Goal: Transaction & Acquisition: Obtain resource

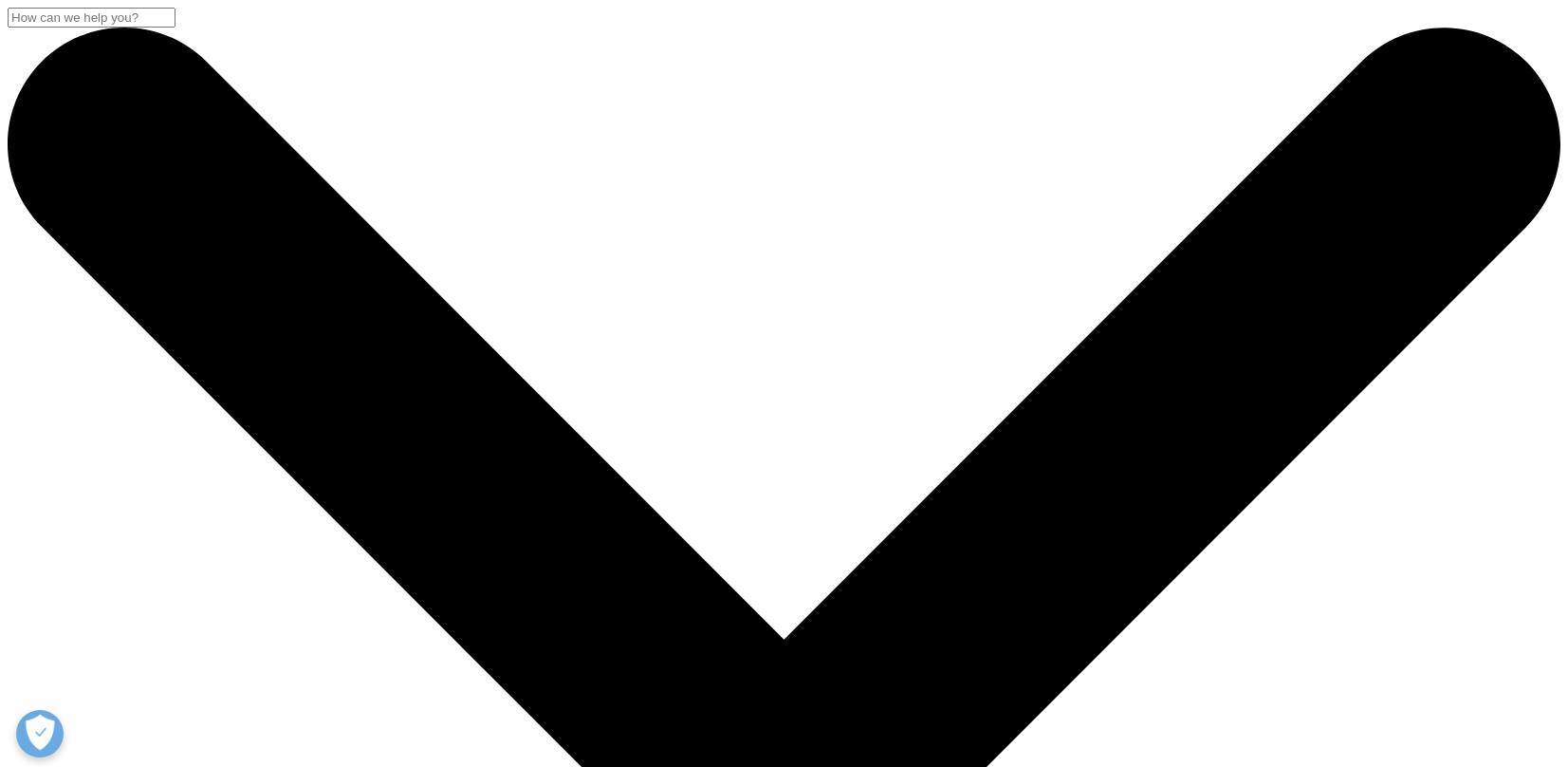
scroll to position [600, 1119]
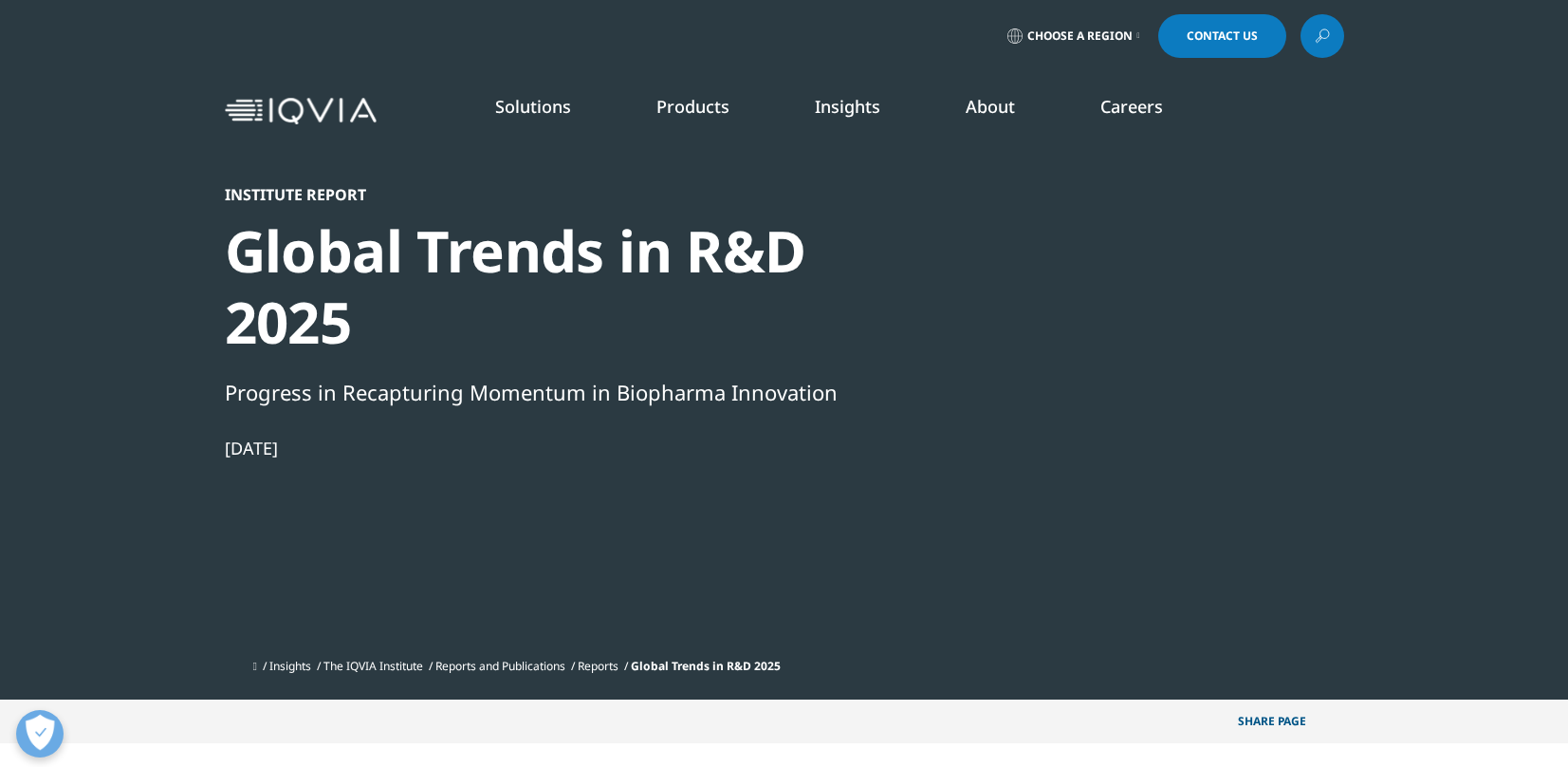
scroll to position [1049, 1119]
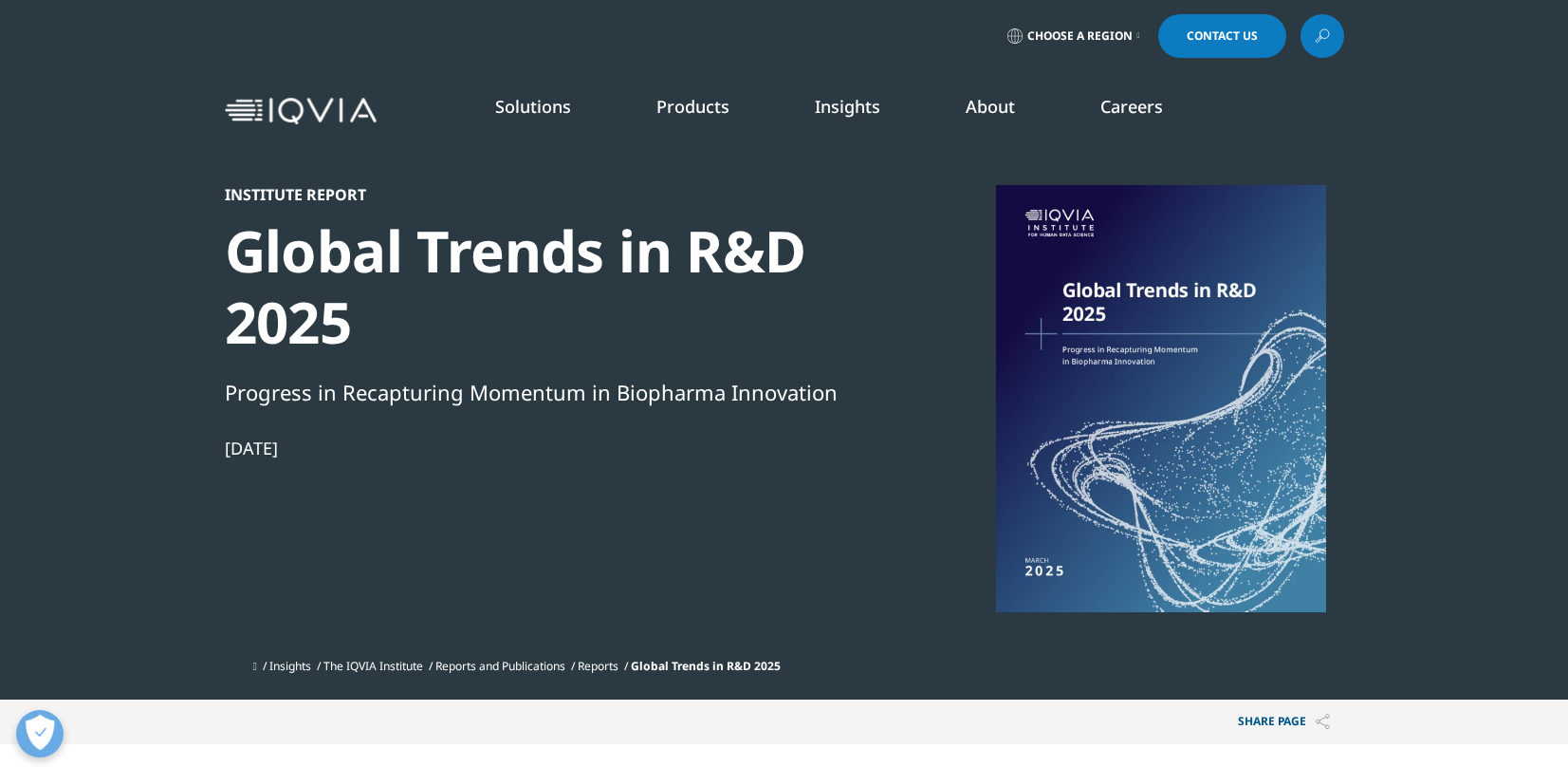
click at [493, 352] on link "SEE LATEST REPORTS" at bounding box center [565, 345] width 324 height 16
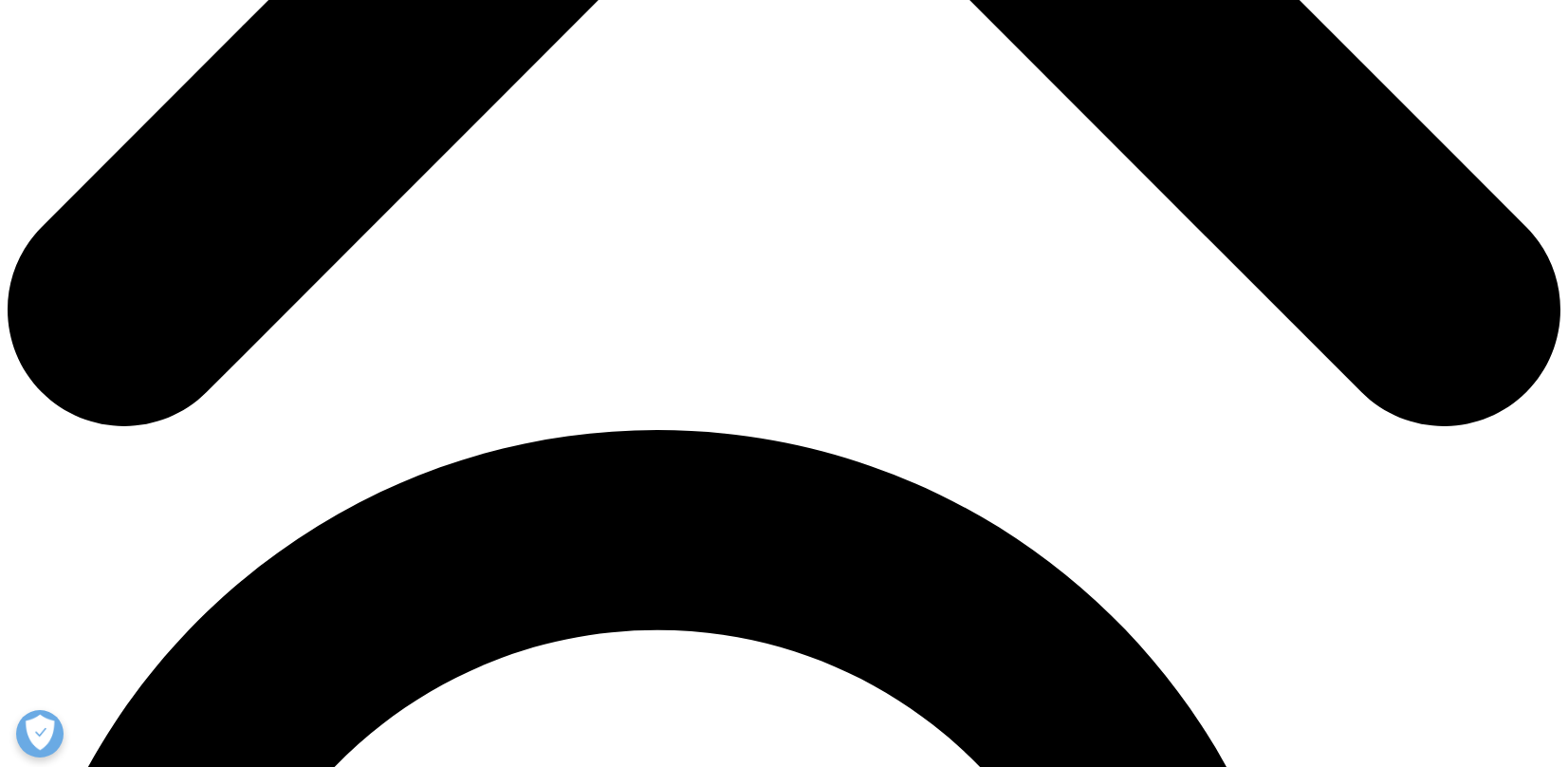
scroll to position [1161, 0]
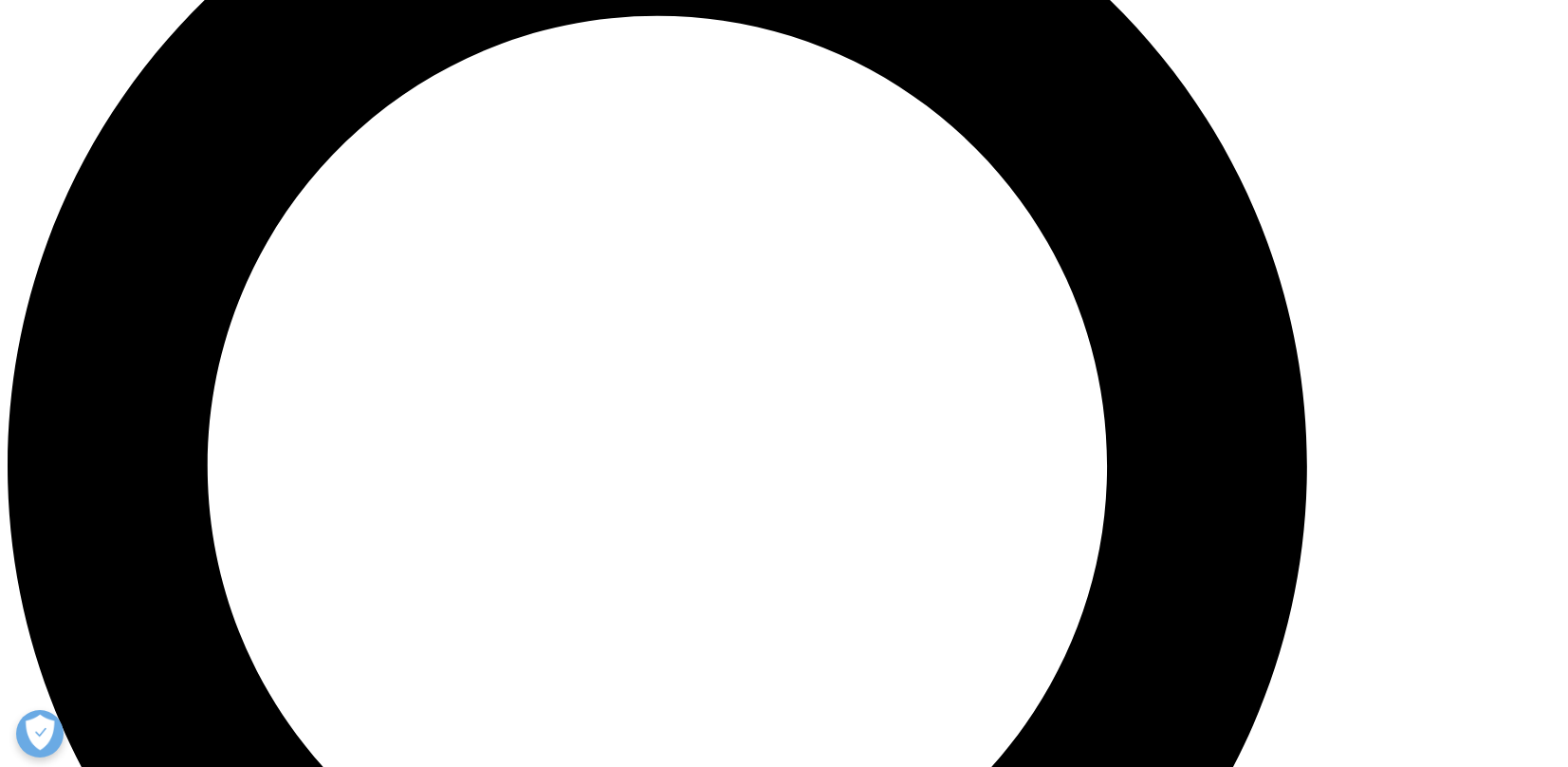
scroll to position [1818, 0]
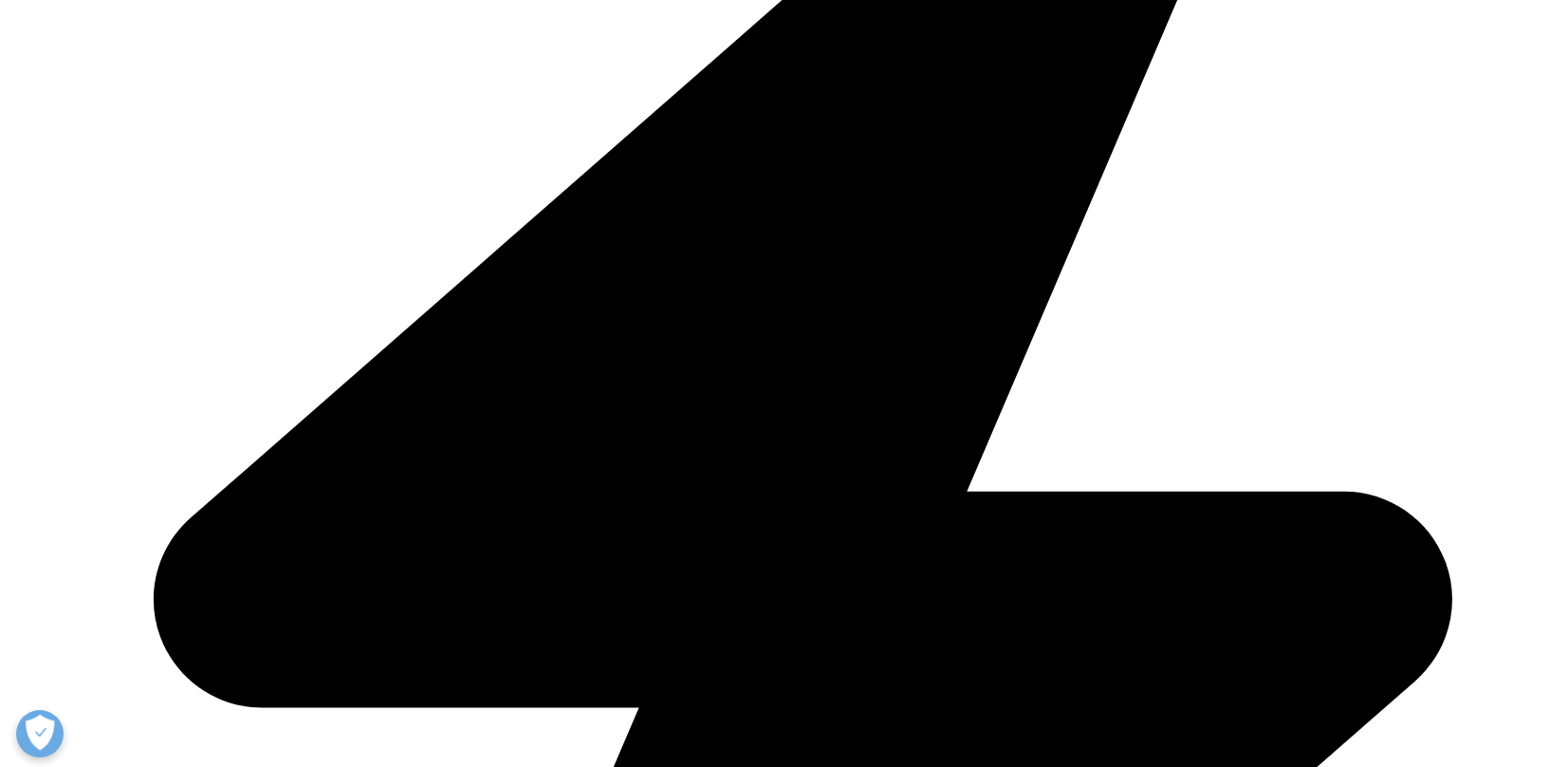
scroll to position [3092, 0]
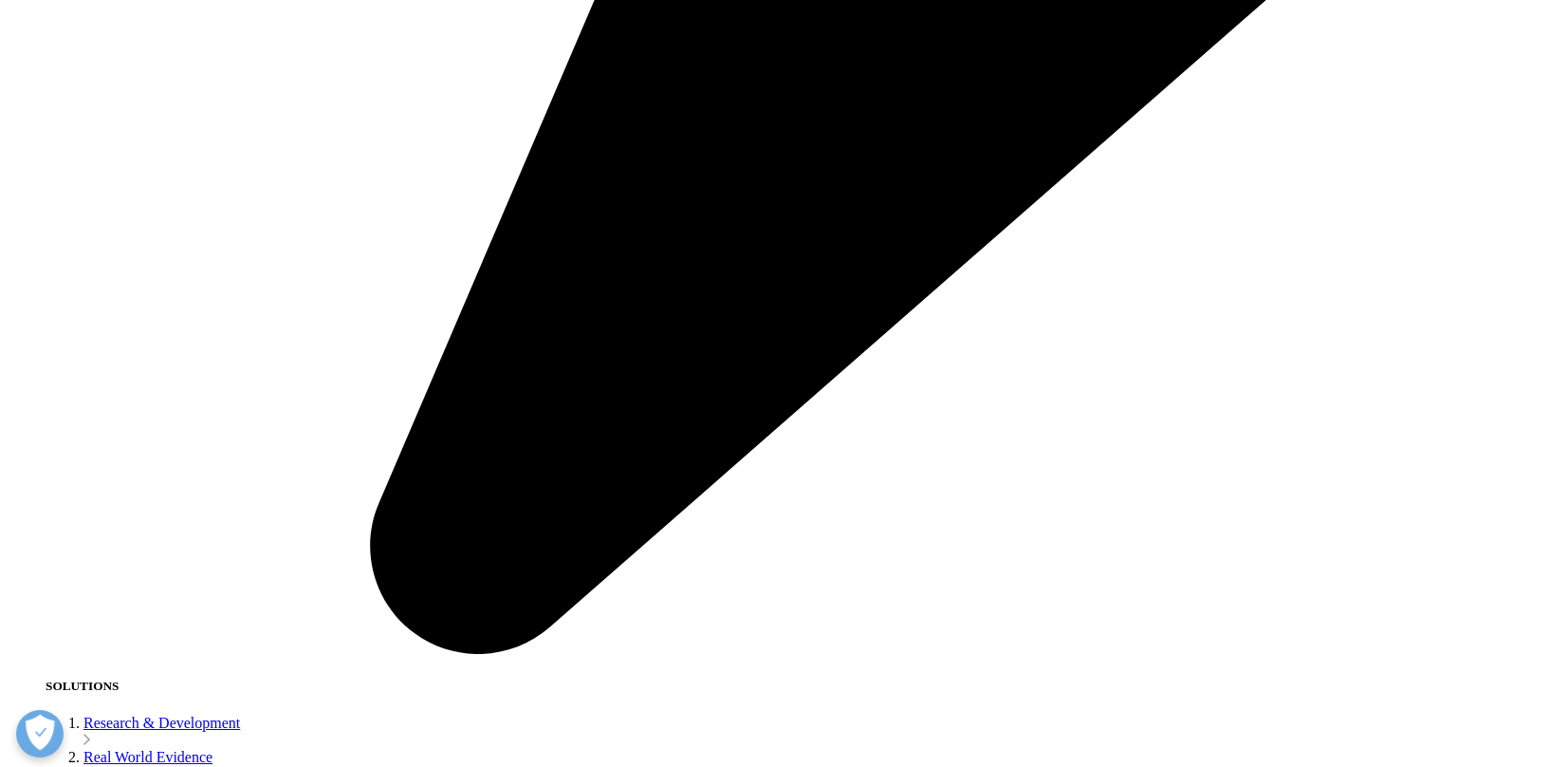
scroll to position [3897, 0]
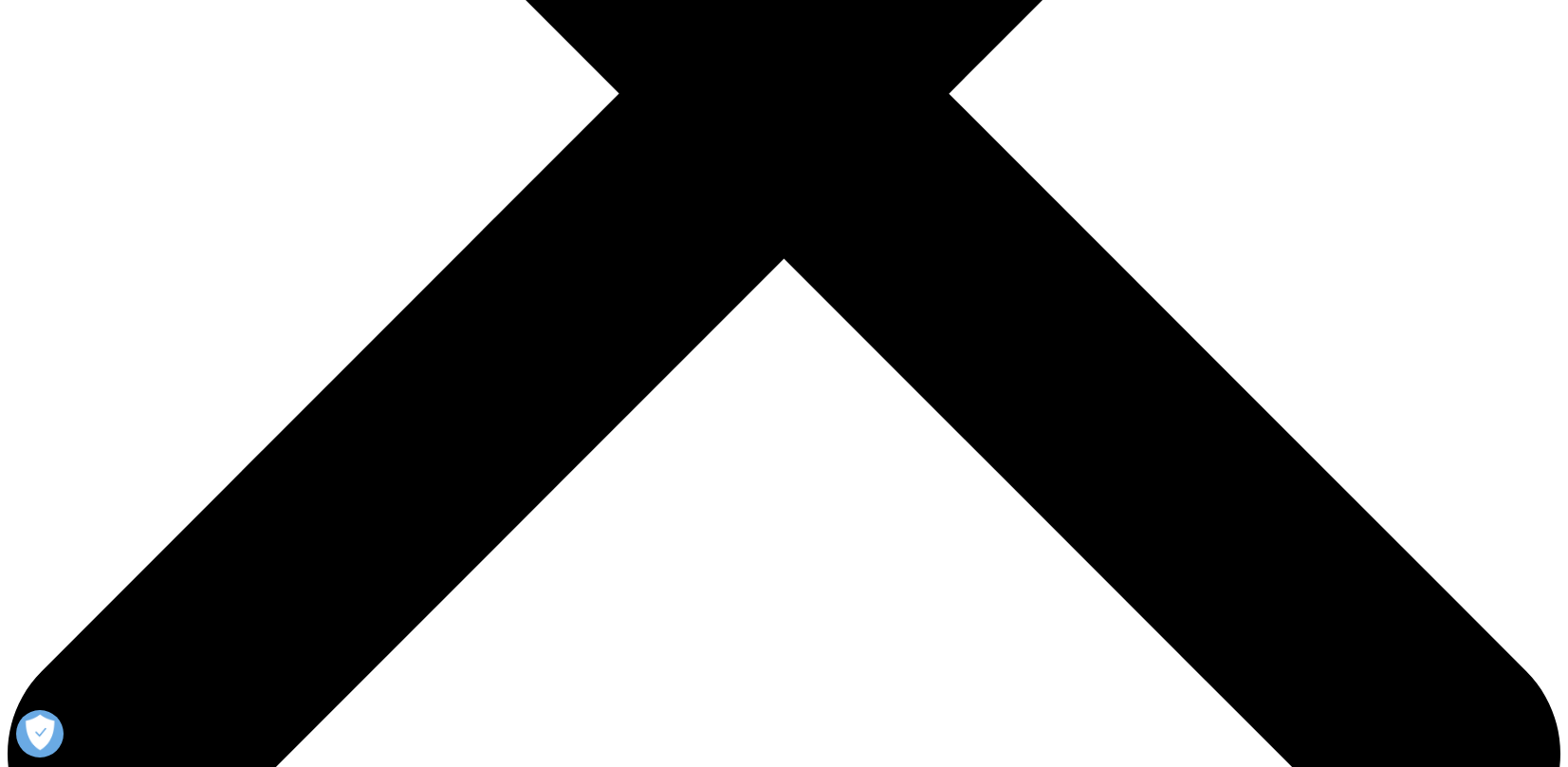
scroll to position [676, 0]
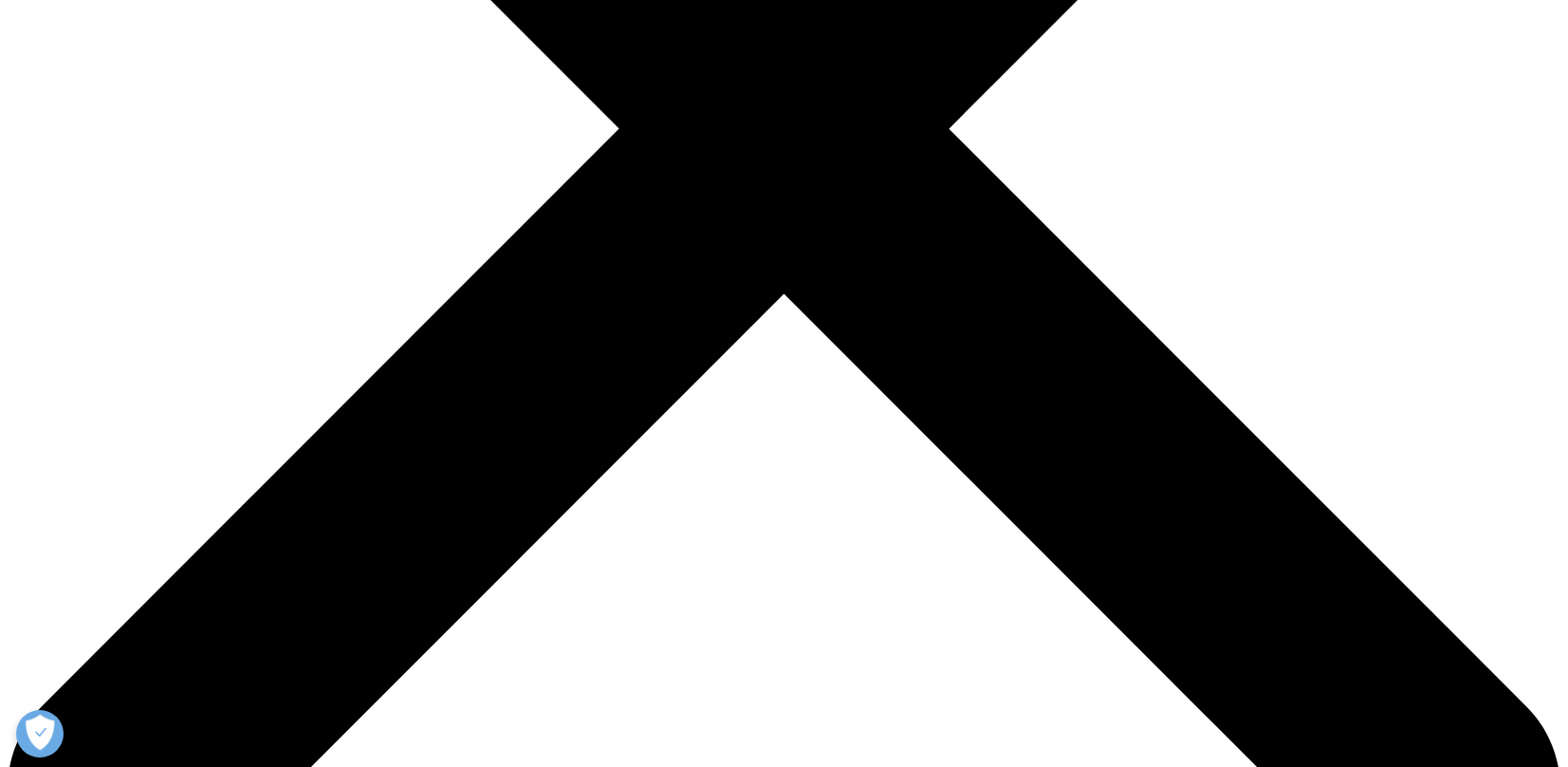
type input "ma"
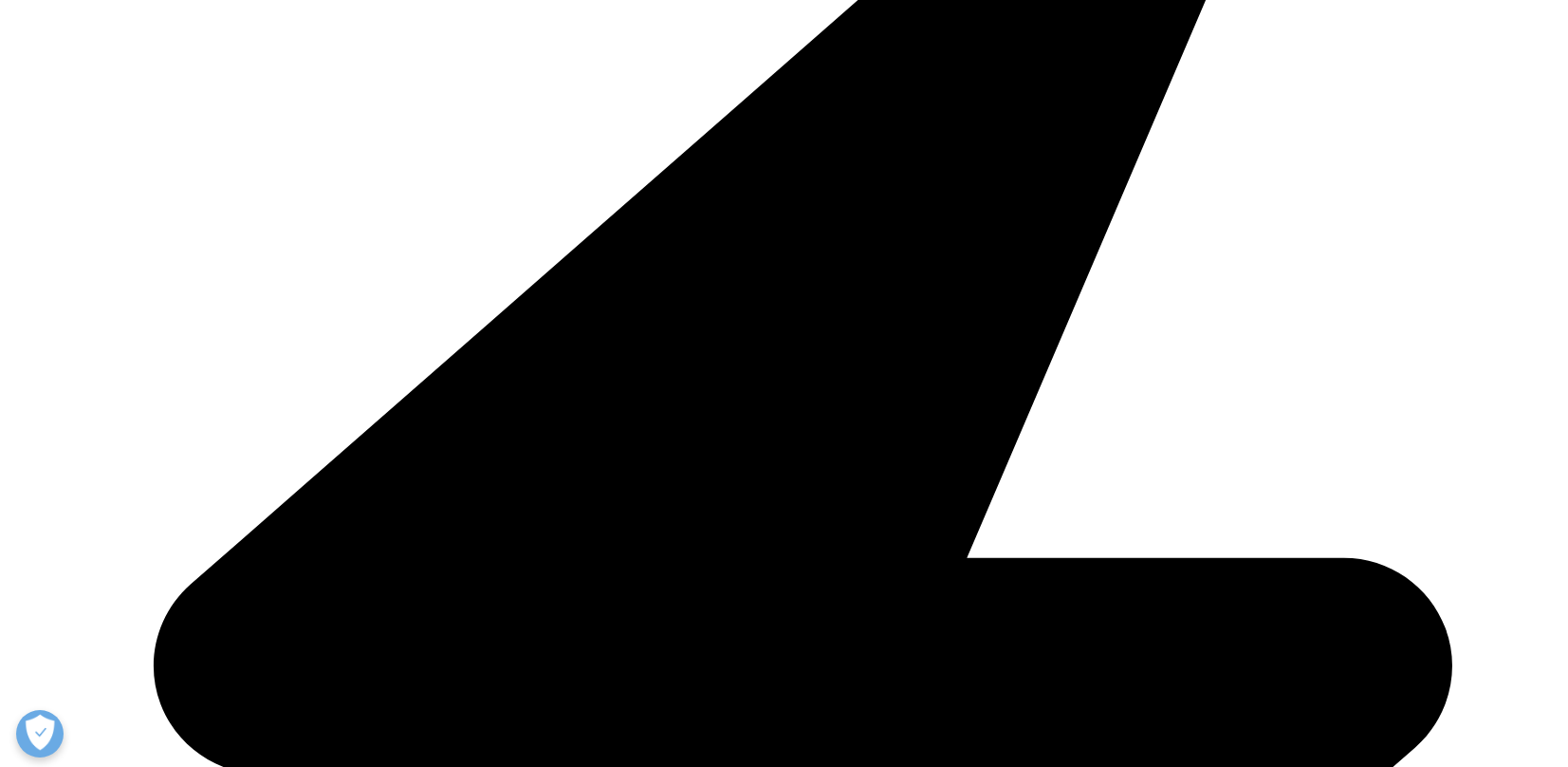
type input "lishuai"
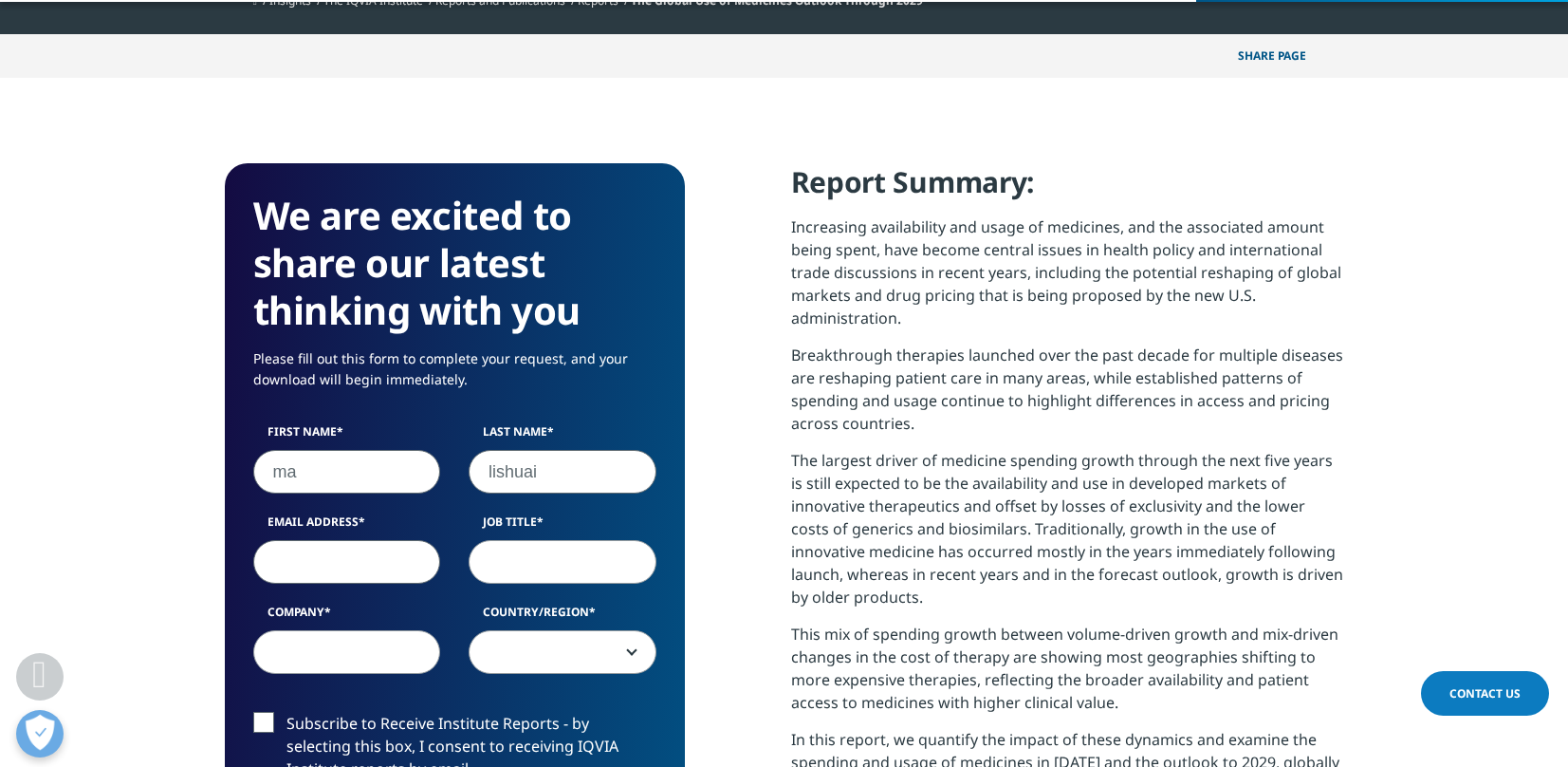
type input "[EMAIL_ADDRESS][DOMAIN_NAME]"
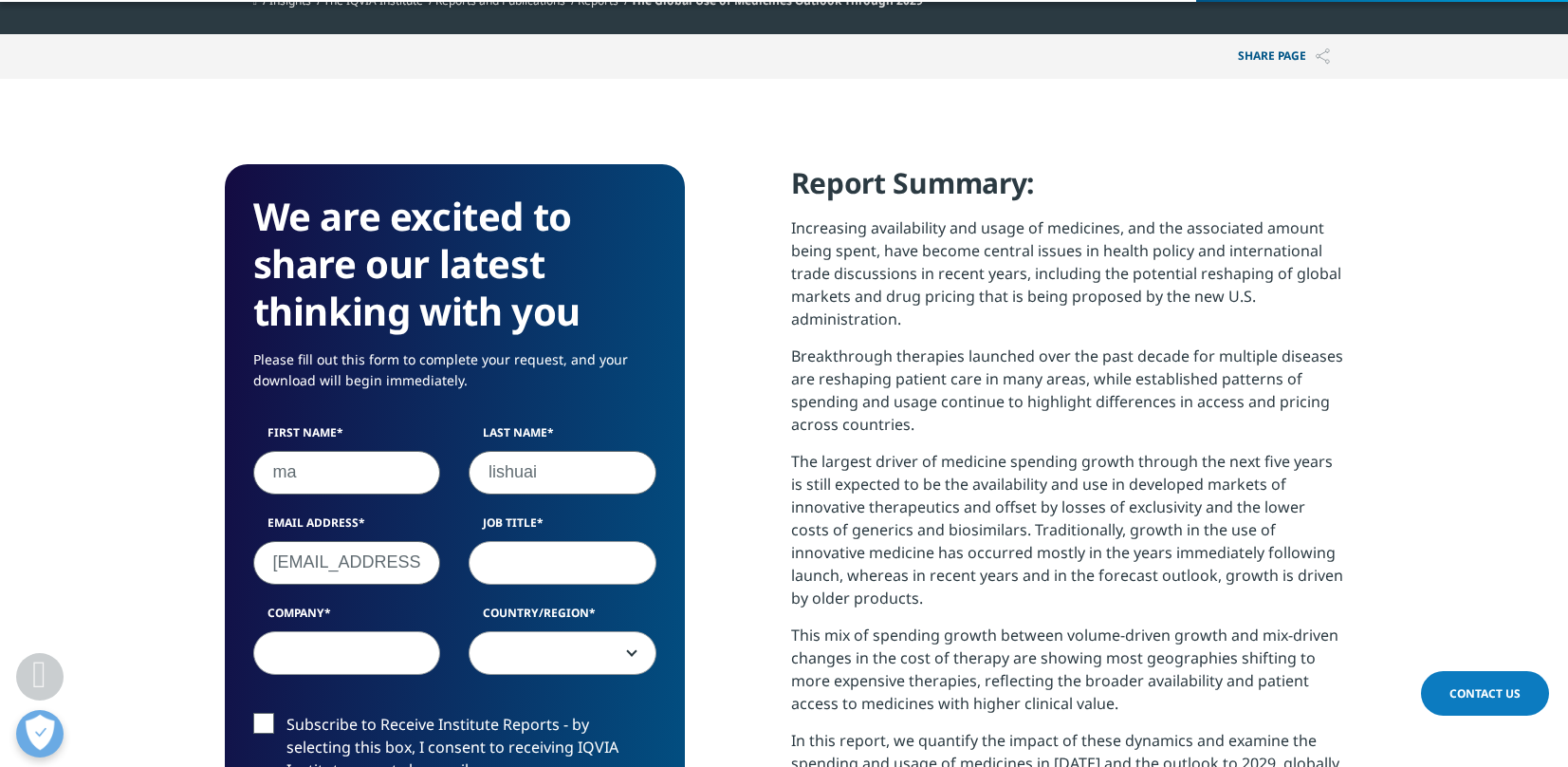
click at [580, 581] on input "Job Title" at bounding box center [562, 561] width 187 height 43
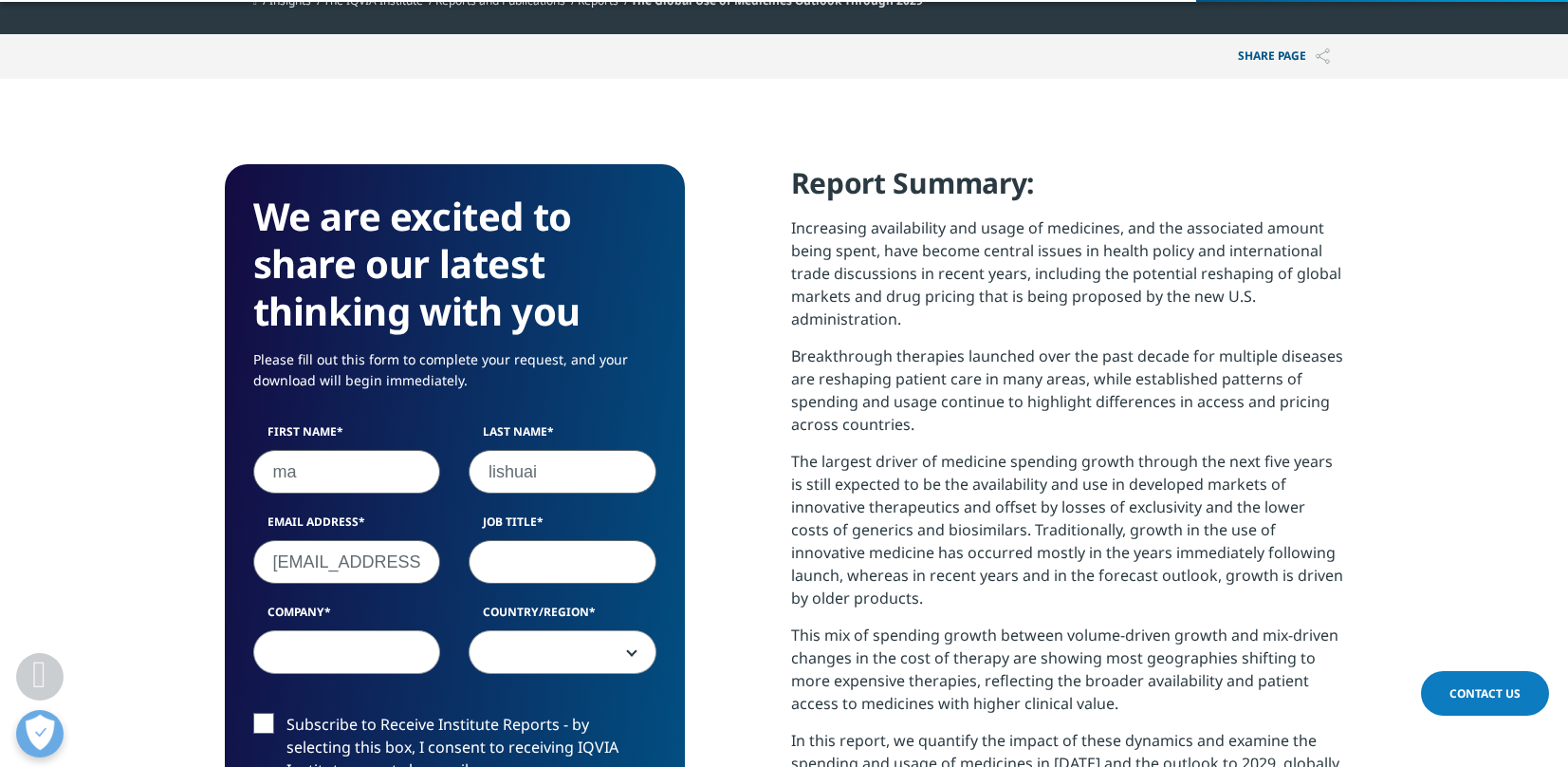
type input "bd"
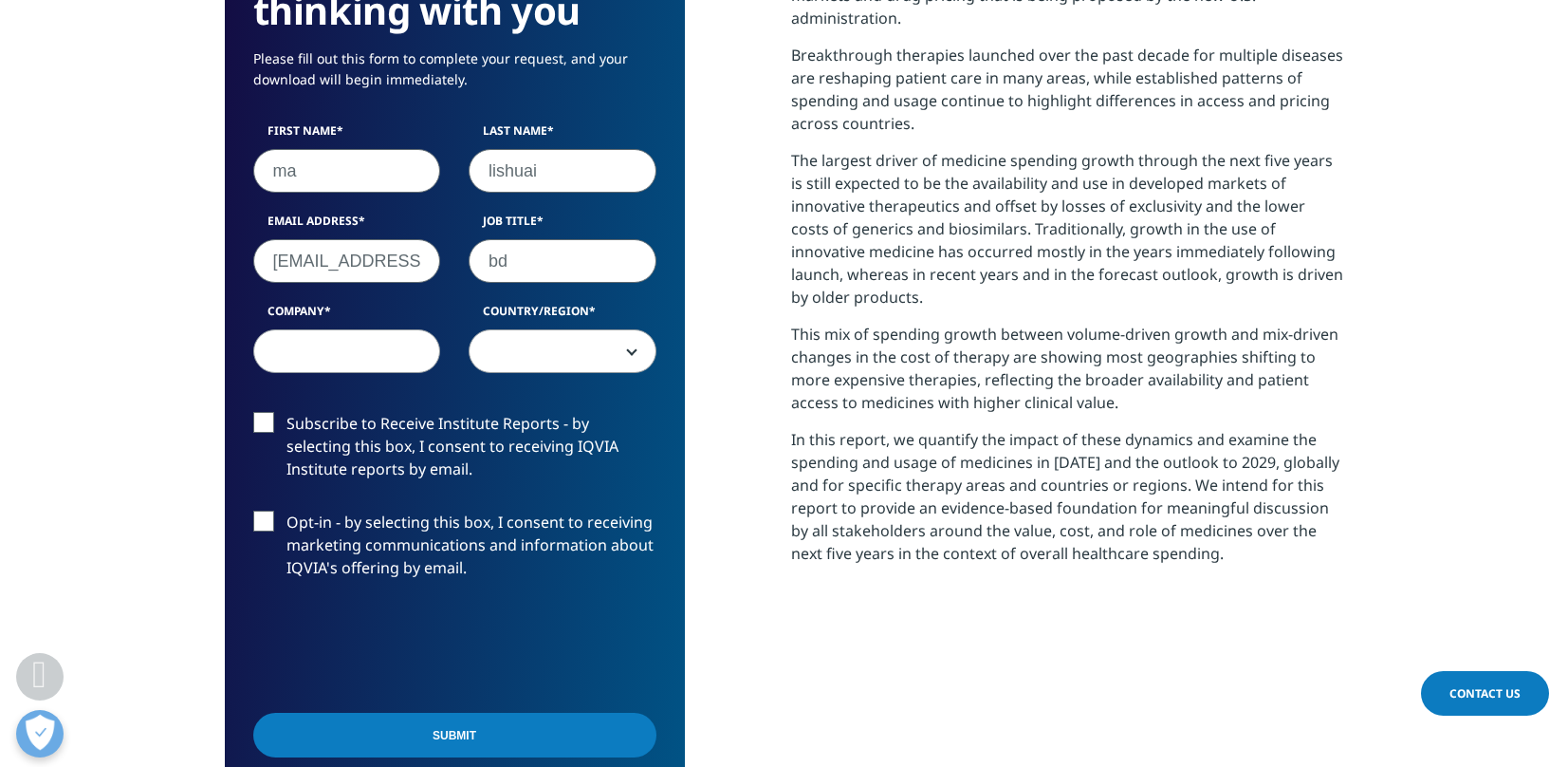
scroll to position [1018, 0]
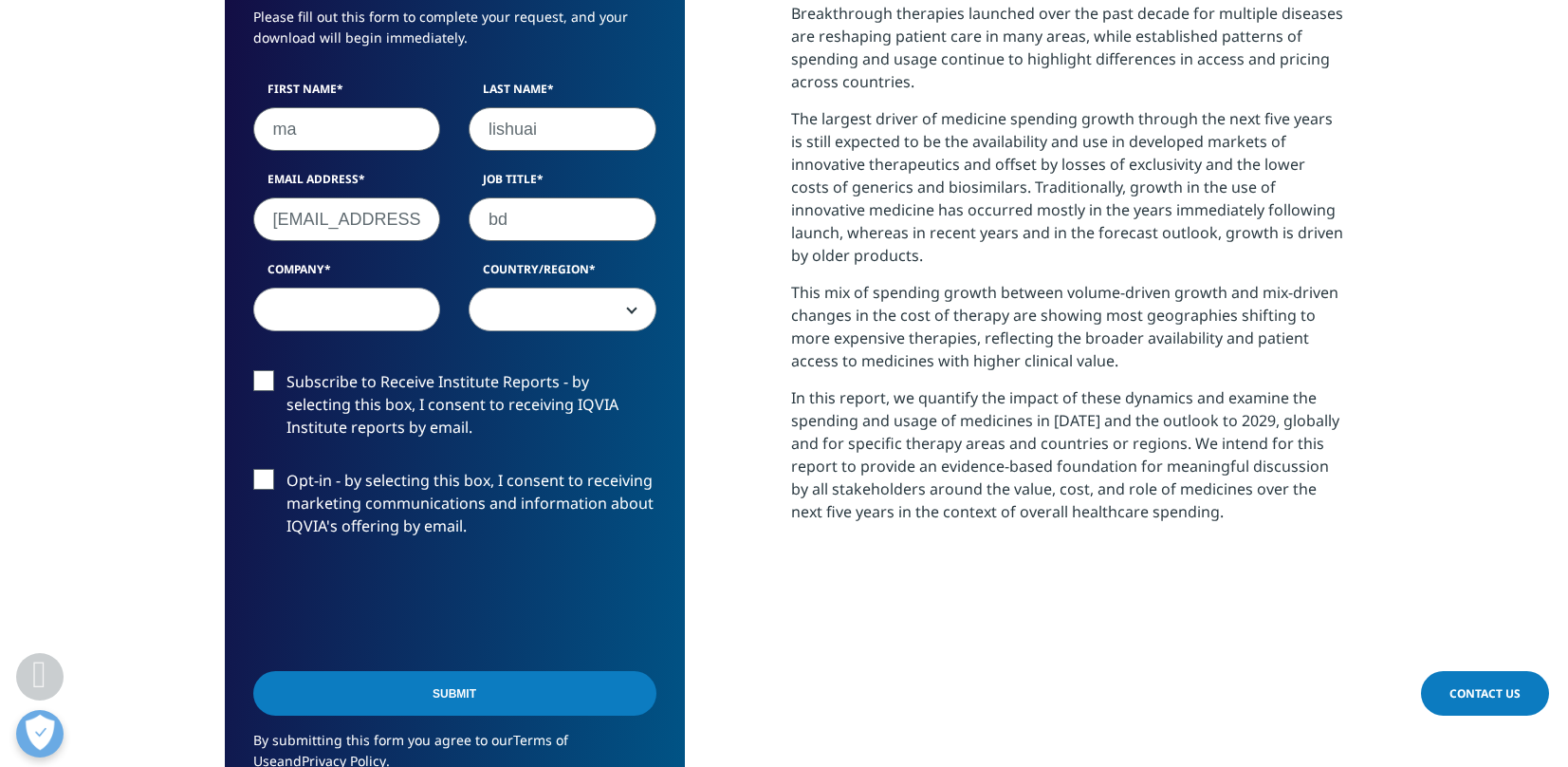
click at [363, 325] on input "Company" at bounding box center [347, 309] width 187 height 43
type input "linuo"
click at [523, 325] on span at bounding box center [562, 309] width 185 height 43
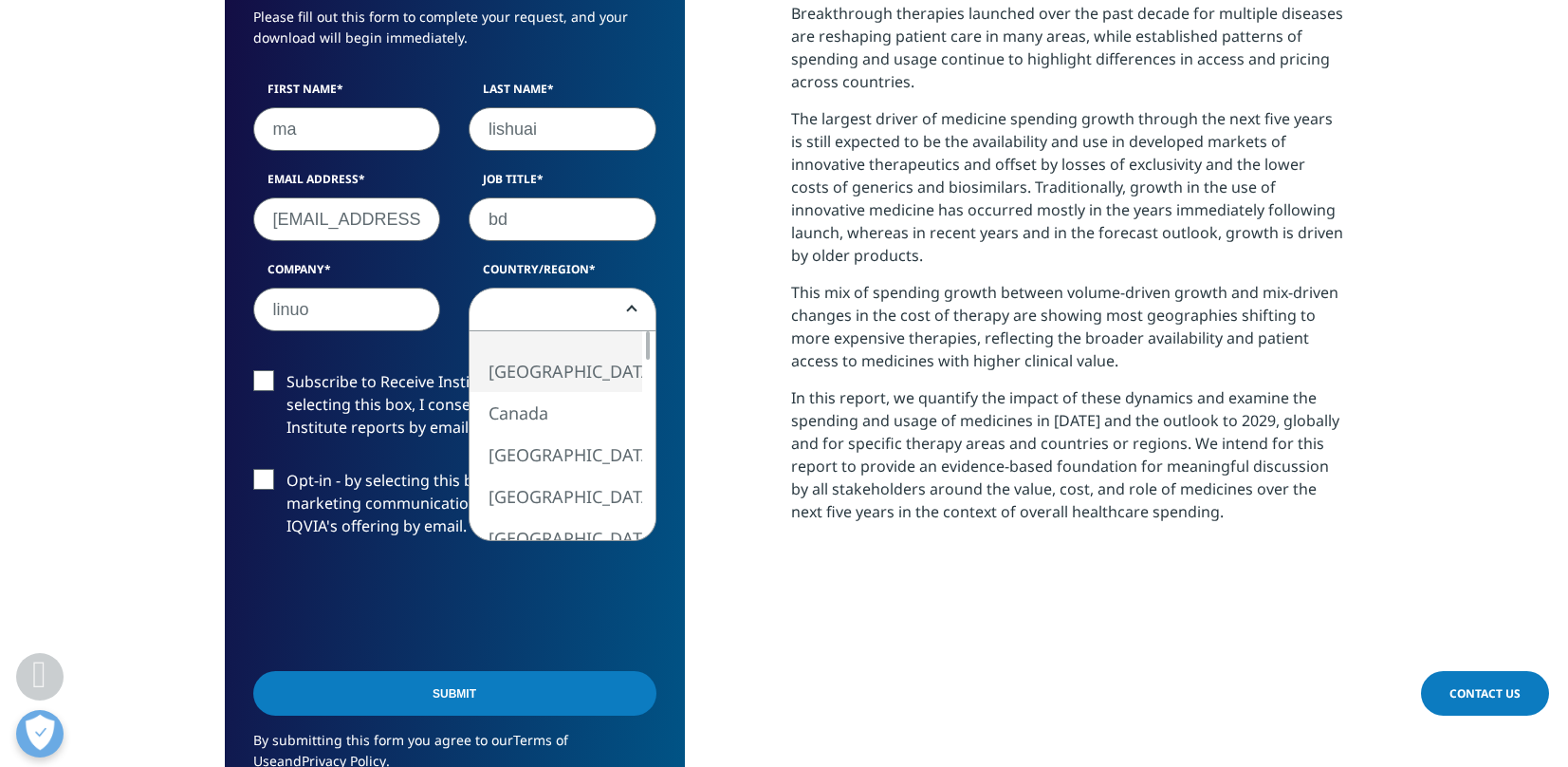
select select "[GEOGRAPHIC_DATA]"
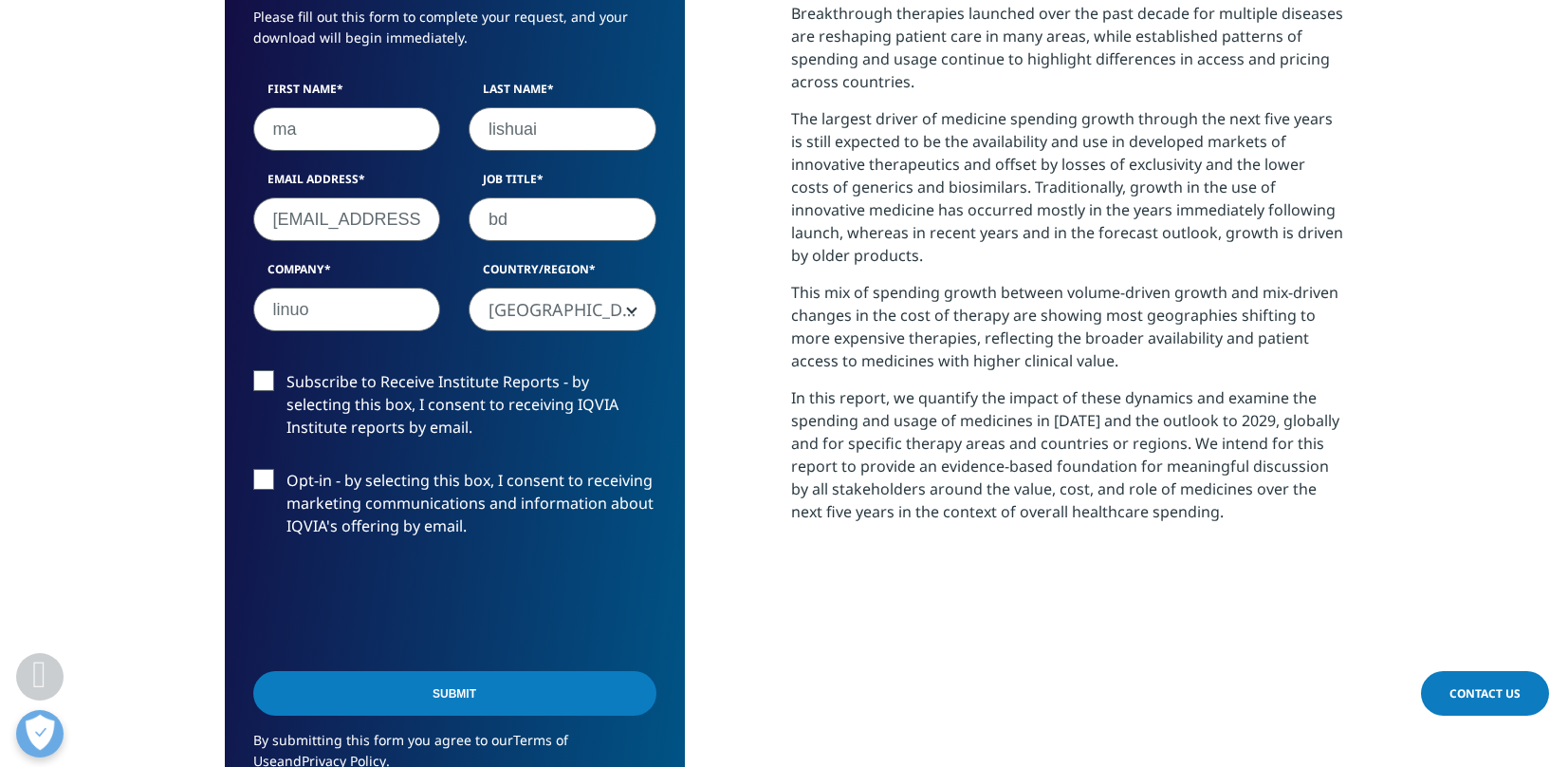
drag, startPoint x: 346, startPoint y: 309, endPoint x: 237, endPoint y: 309, distance: 109.0
click at [239, 309] on div "Company linuo" at bounding box center [347, 295] width 216 height 70
type input "shenzhou"
click at [467, 704] on input "Submit" at bounding box center [454, 693] width 403 height 44
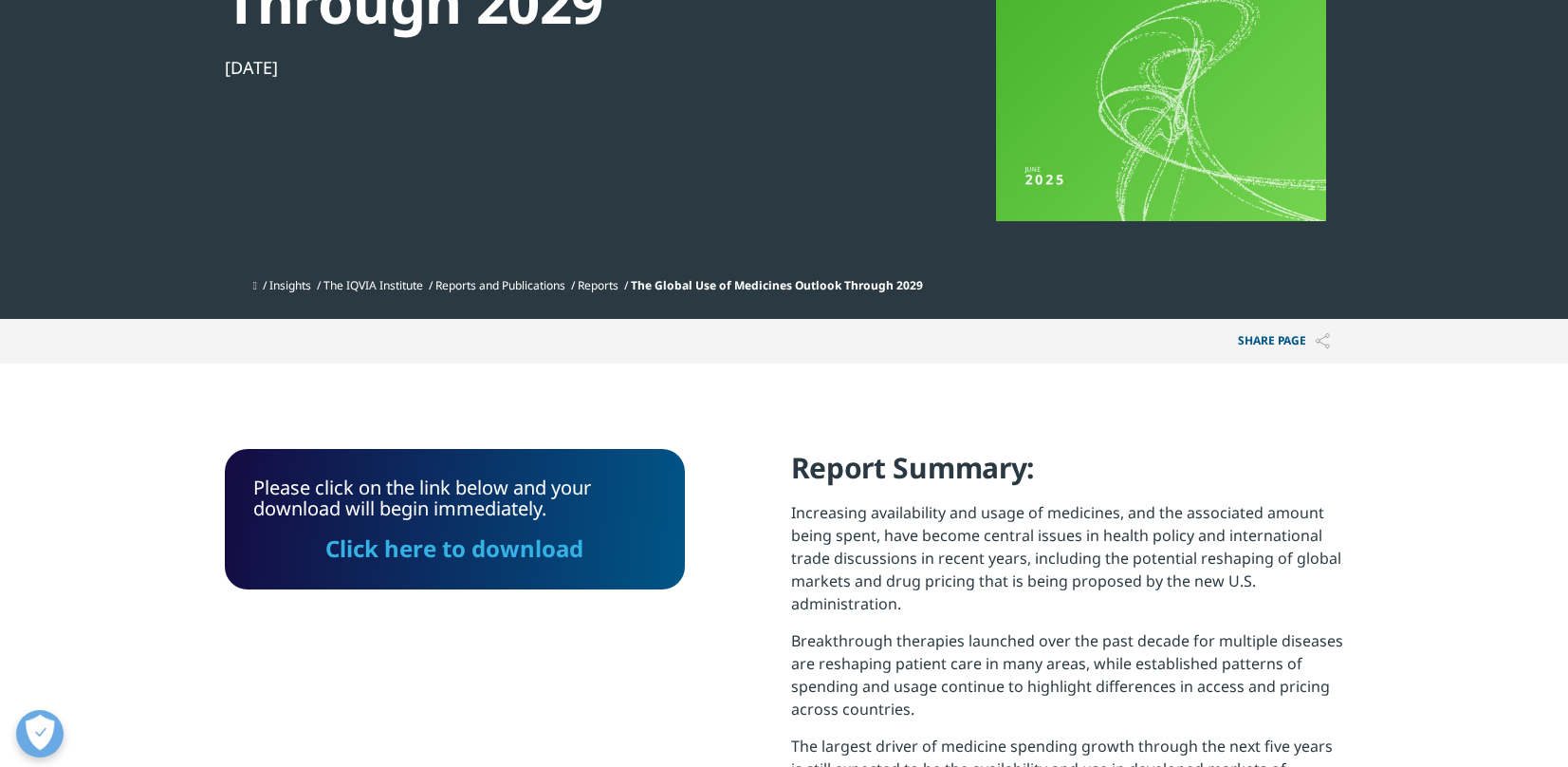
scroll to position [430, 0]
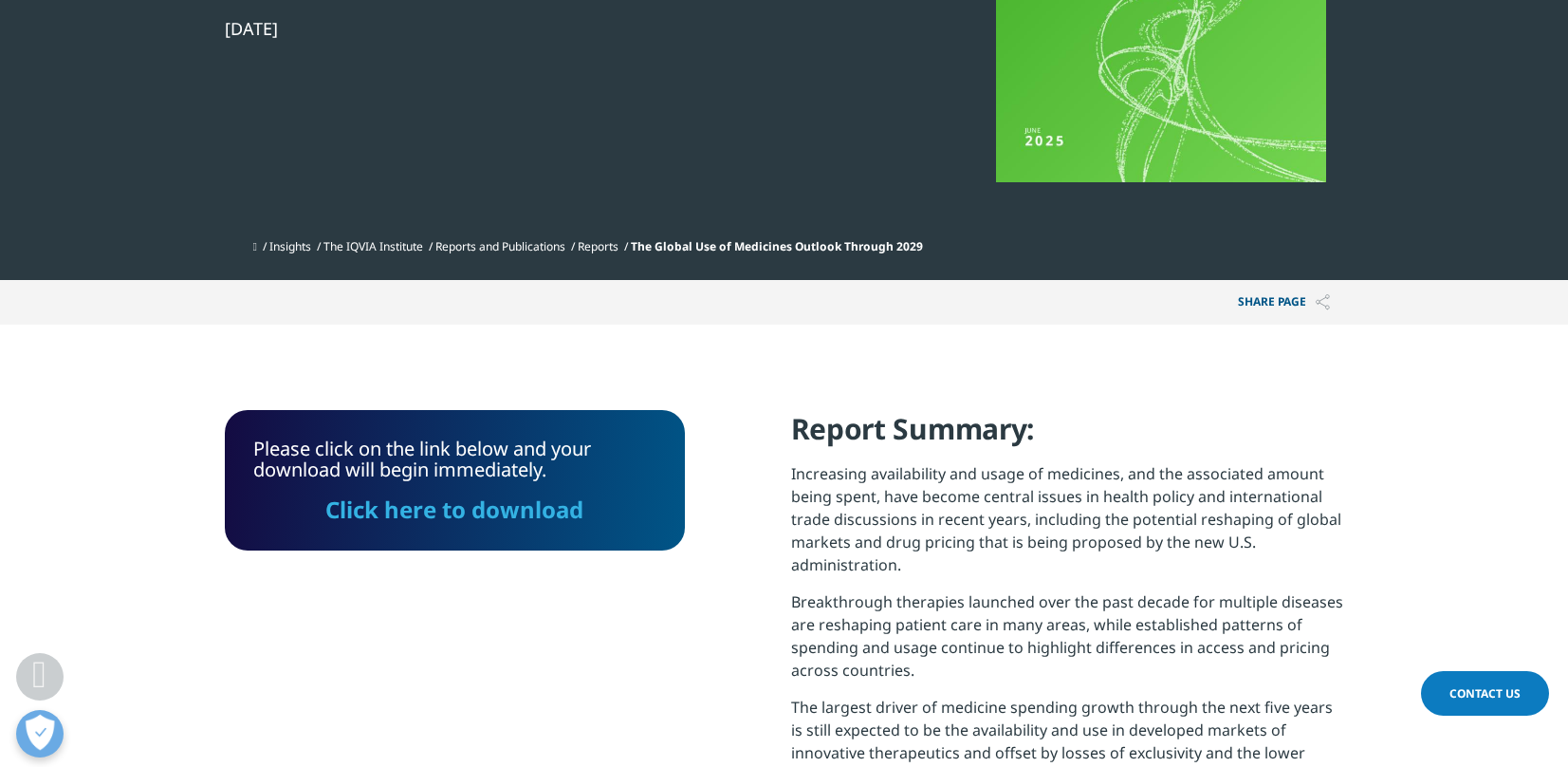
click at [541, 510] on link "Click here to download" at bounding box center [454, 508] width 257 height 32
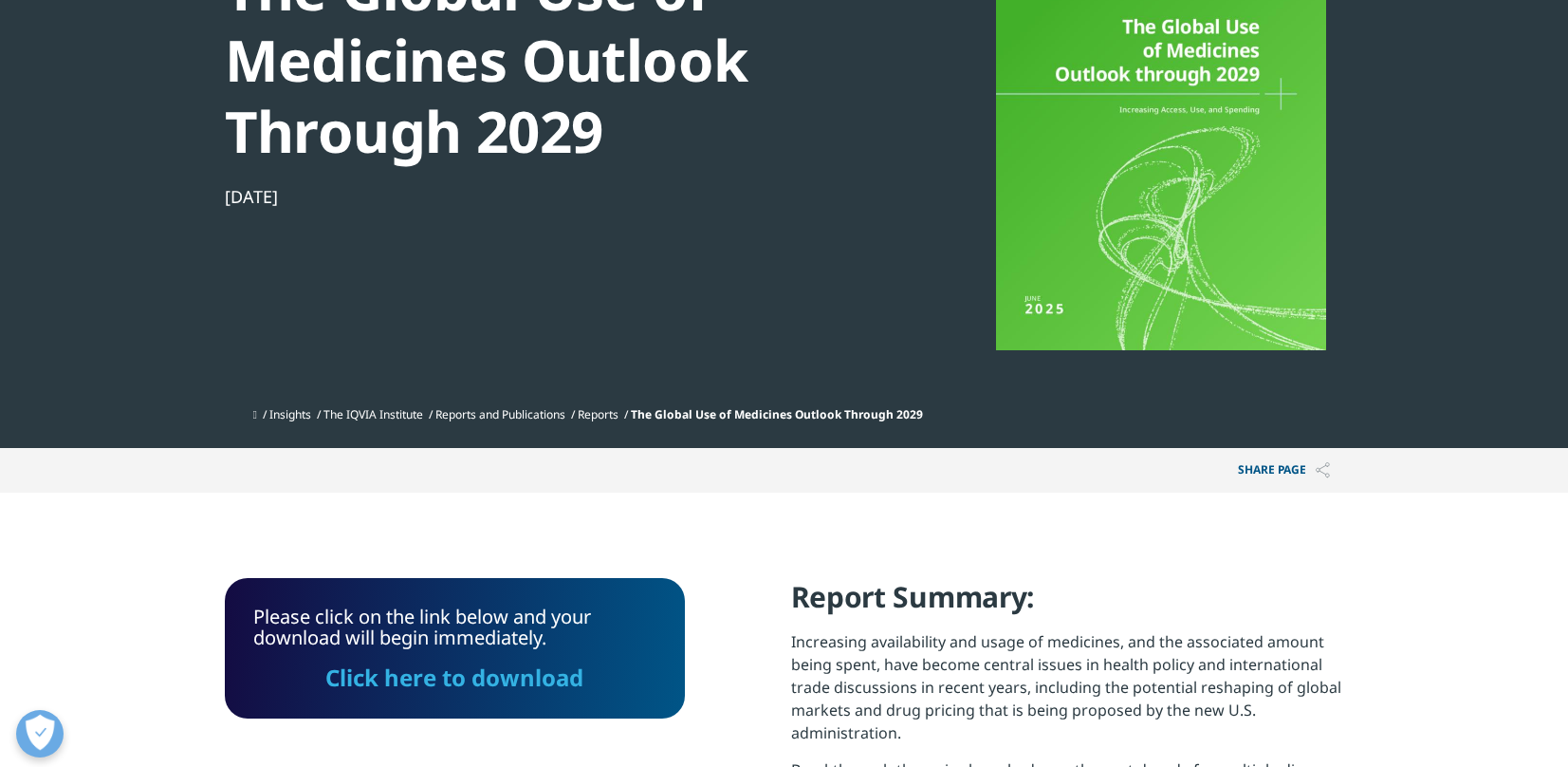
scroll to position [630, 0]
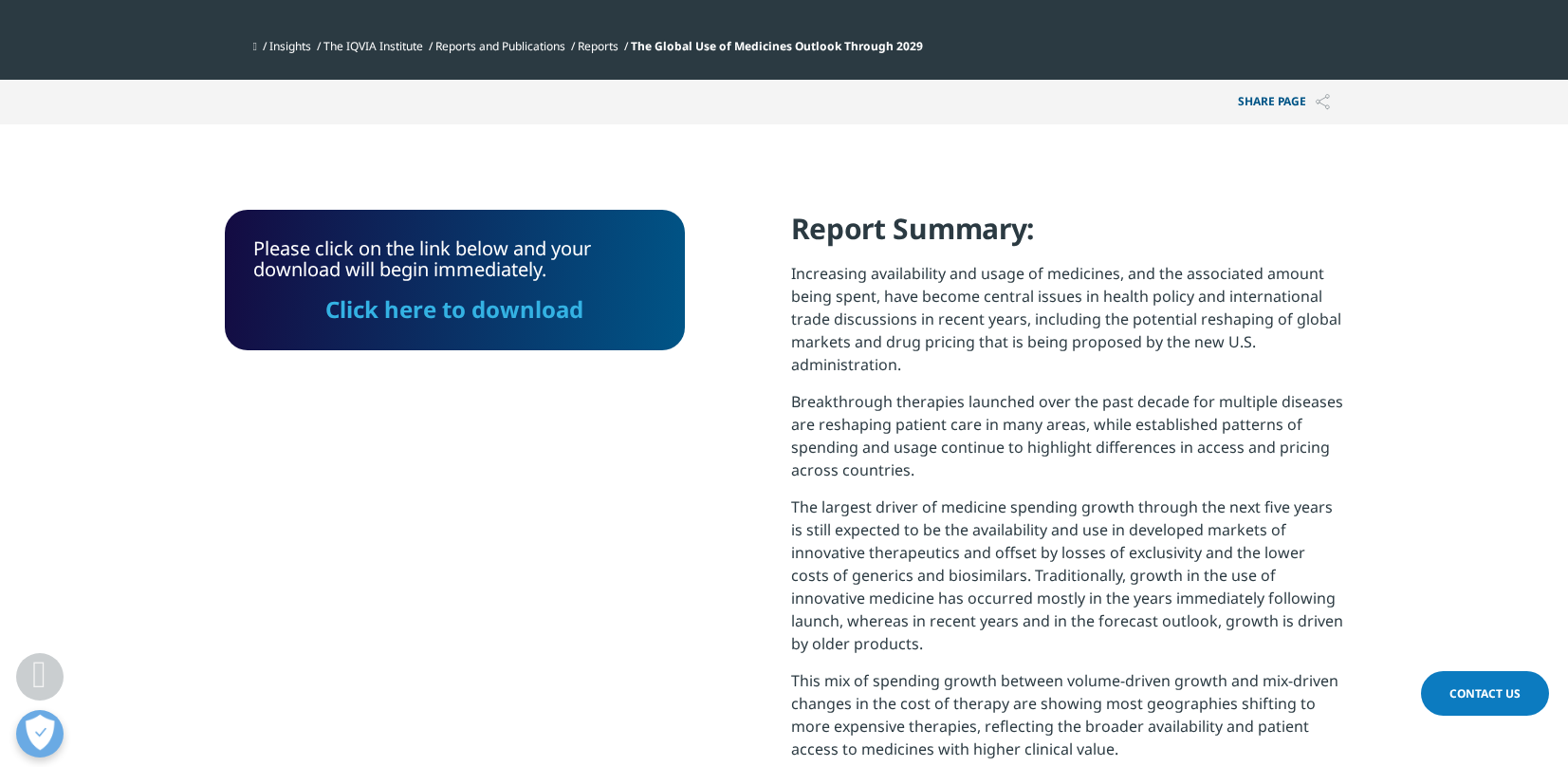
click at [515, 306] on link "Click here to download" at bounding box center [454, 309] width 257 height 32
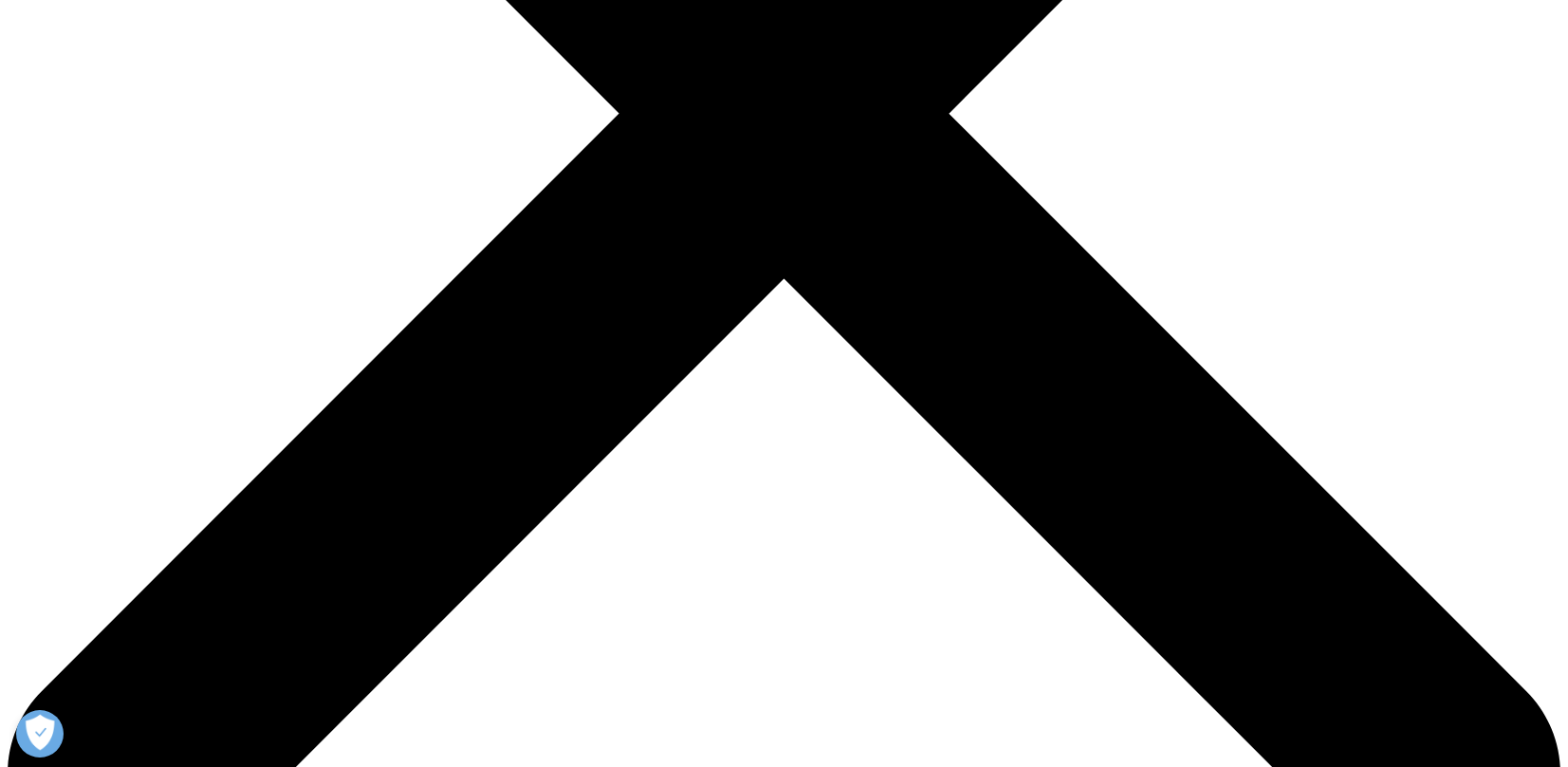
scroll to position [1079, 0]
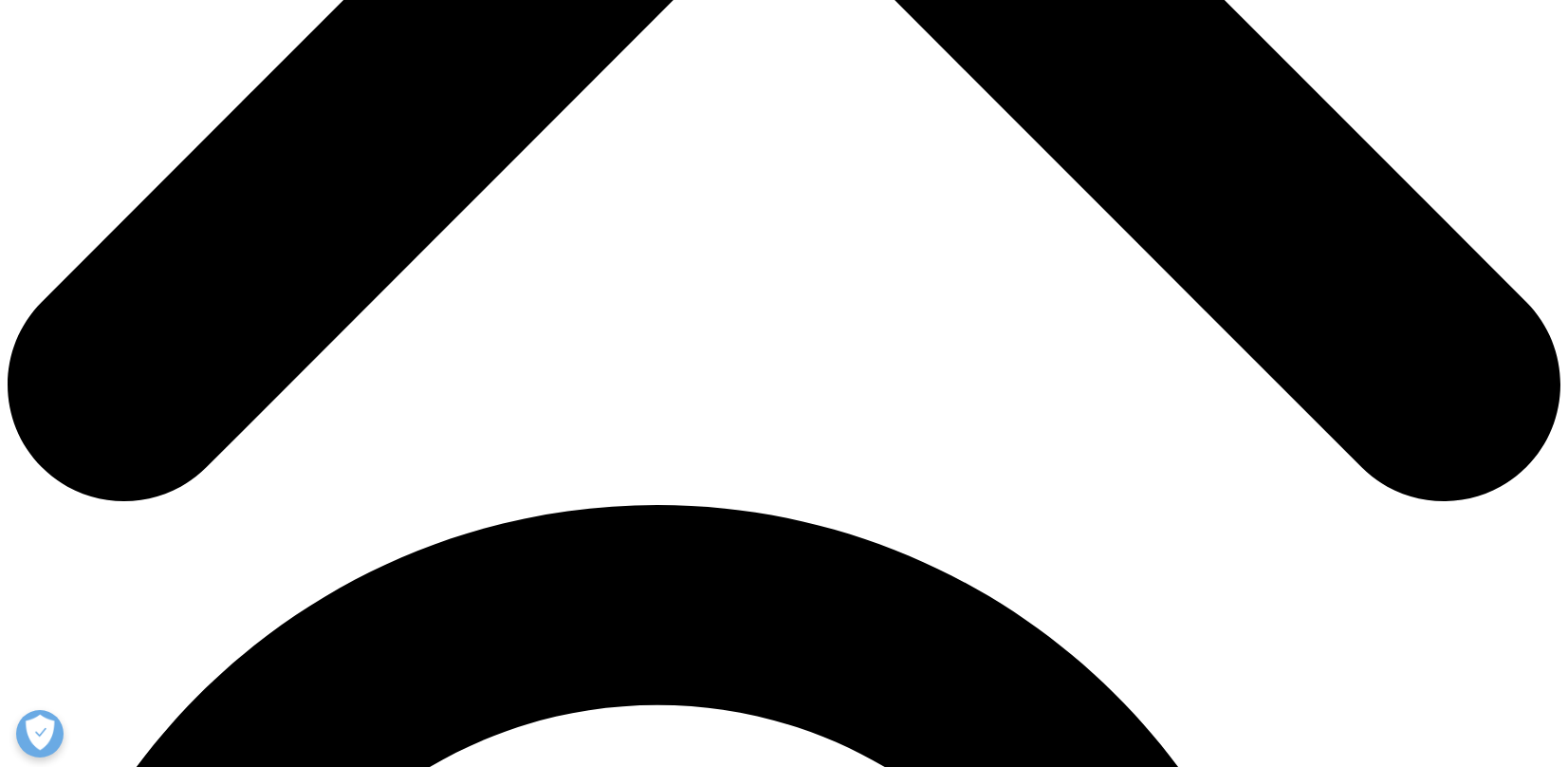
type input "ma"
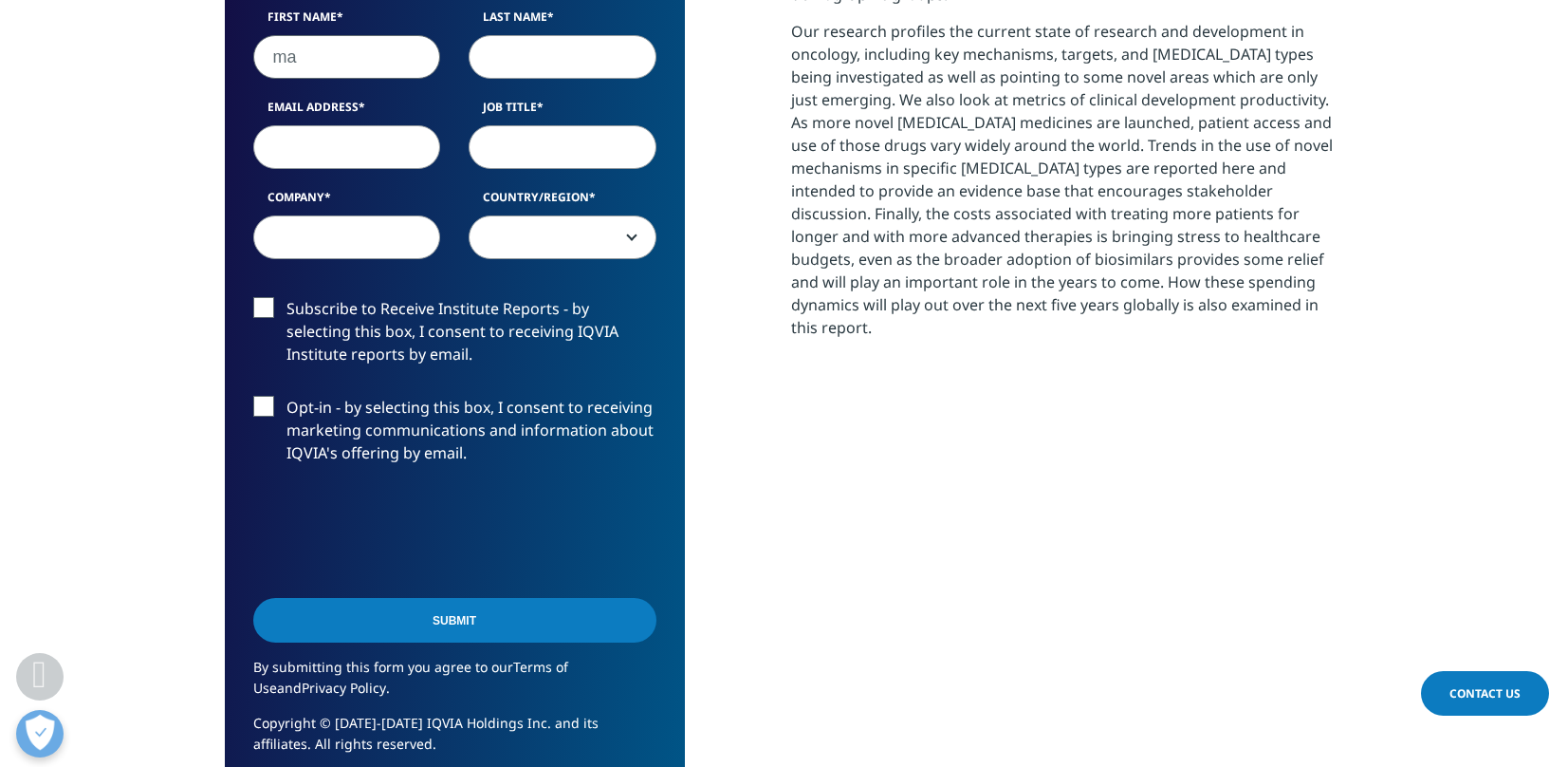
click at [532, 48] on input "Last Name" at bounding box center [562, 57] width 187 height 43
type input "lishuai"
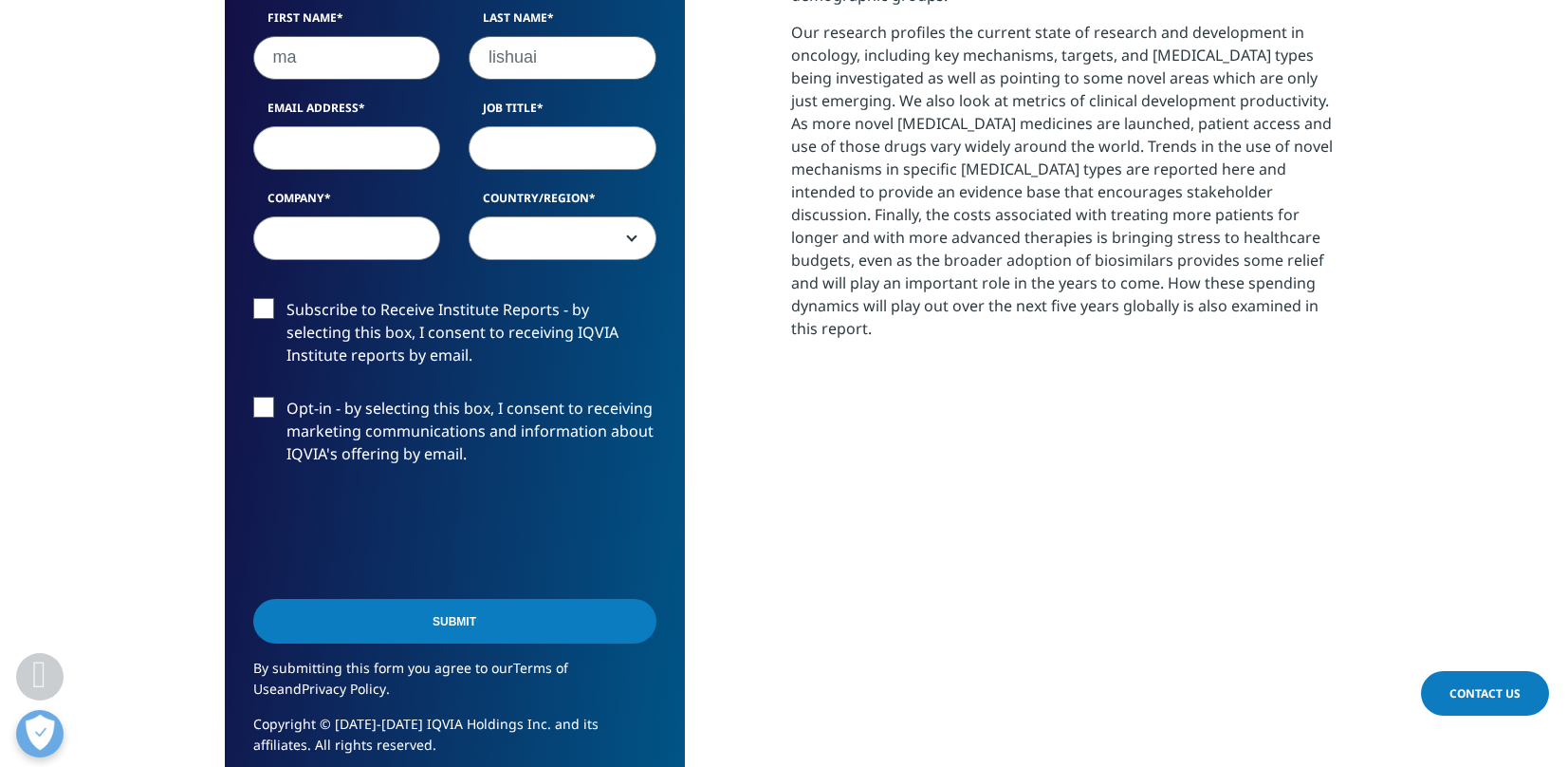
click at [368, 152] on input "Email Address" at bounding box center [347, 146] width 187 height 43
type input "[EMAIL_ADDRESS][DOMAIN_NAME]"
click at [558, 145] on input "Job Title" at bounding box center [562, 146] width 187 height 43
type input "bd"
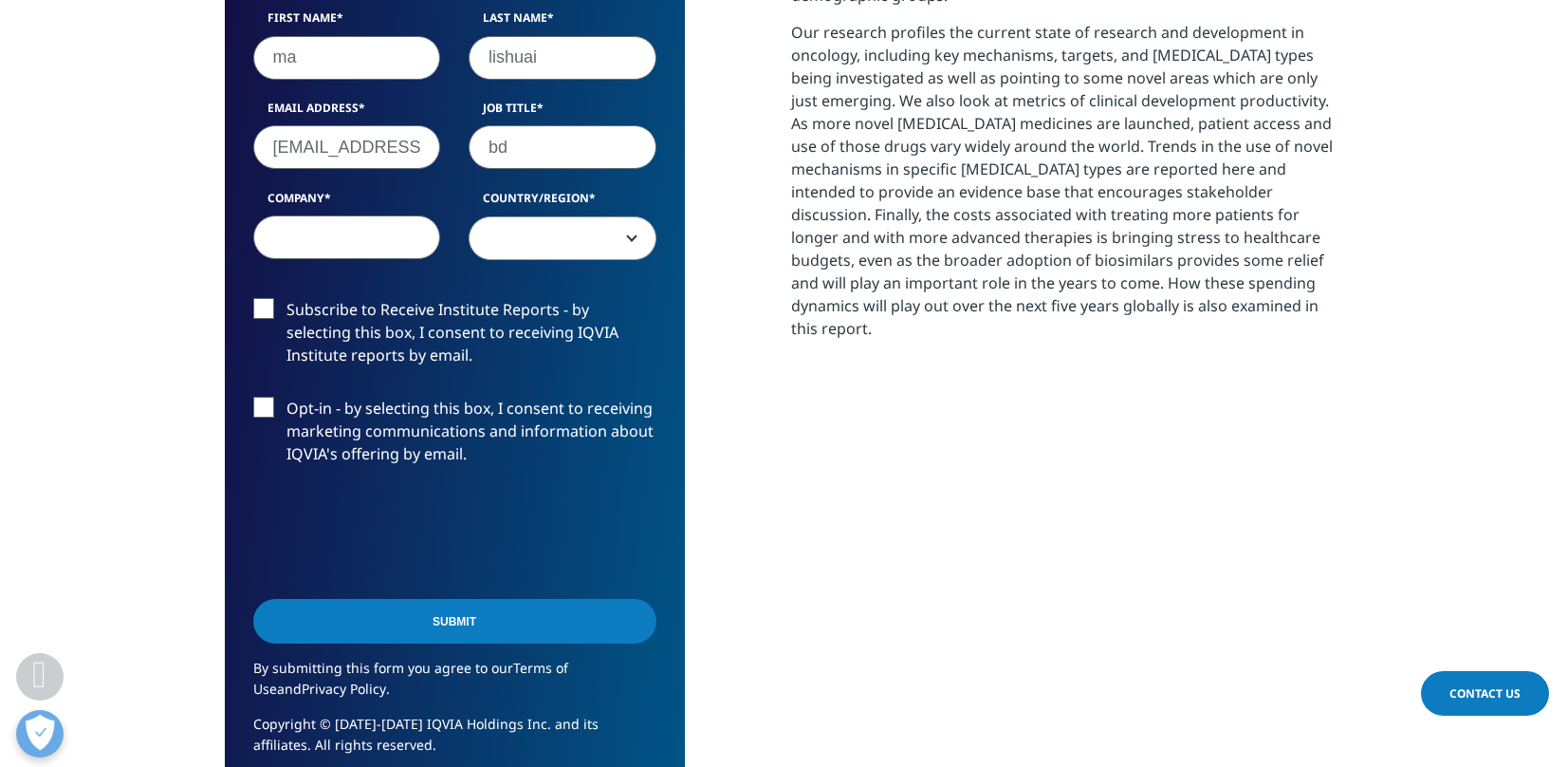
click at [372, 237] on input "Company" at bounding box center [347, 236] width 187 height 43
type input "shenzhou"
click at [500, 246] on span at bounding box center [562, 237] width 185 height 43
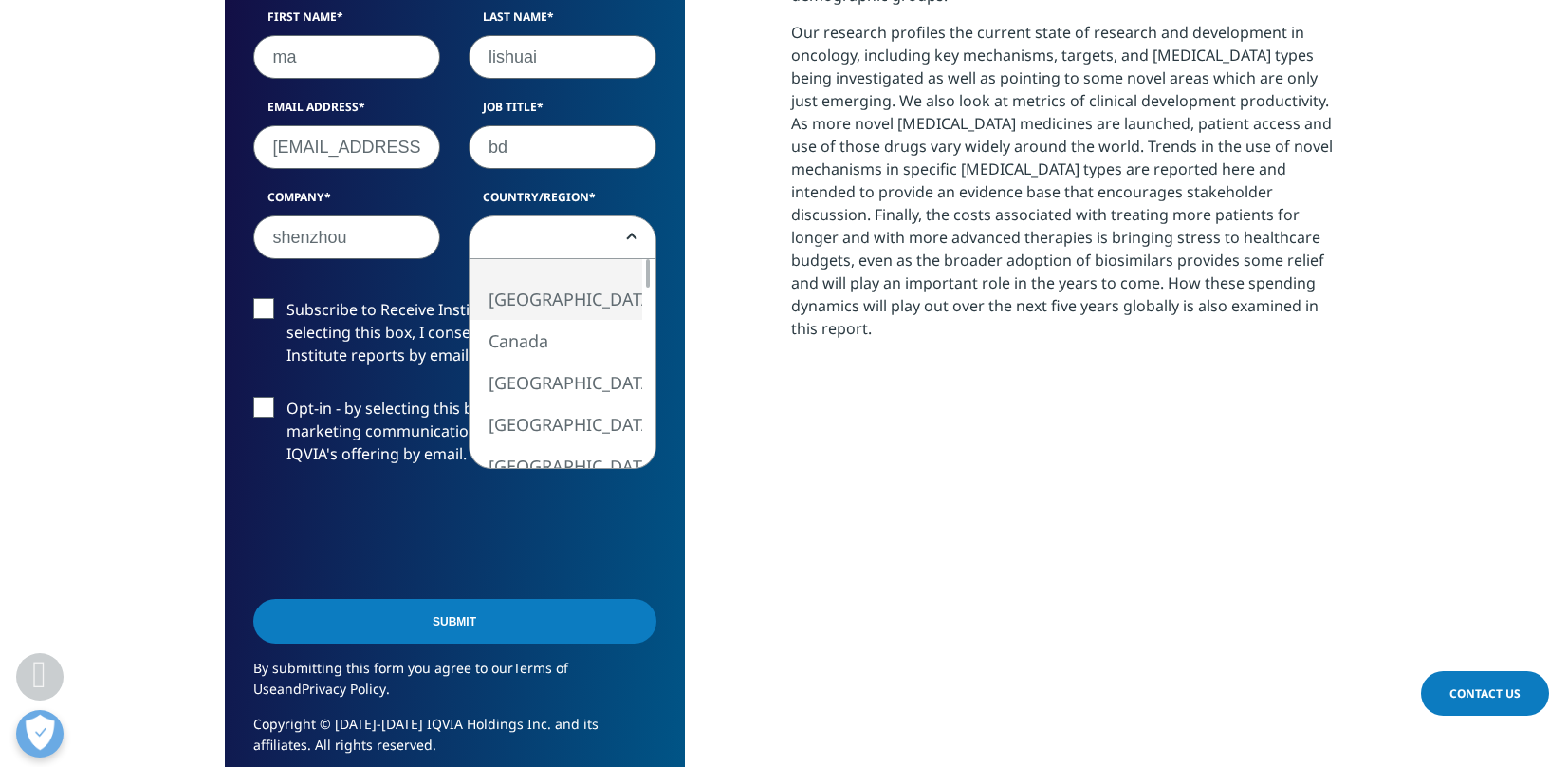
select select "[GEOGRAPHIC_DATA]"
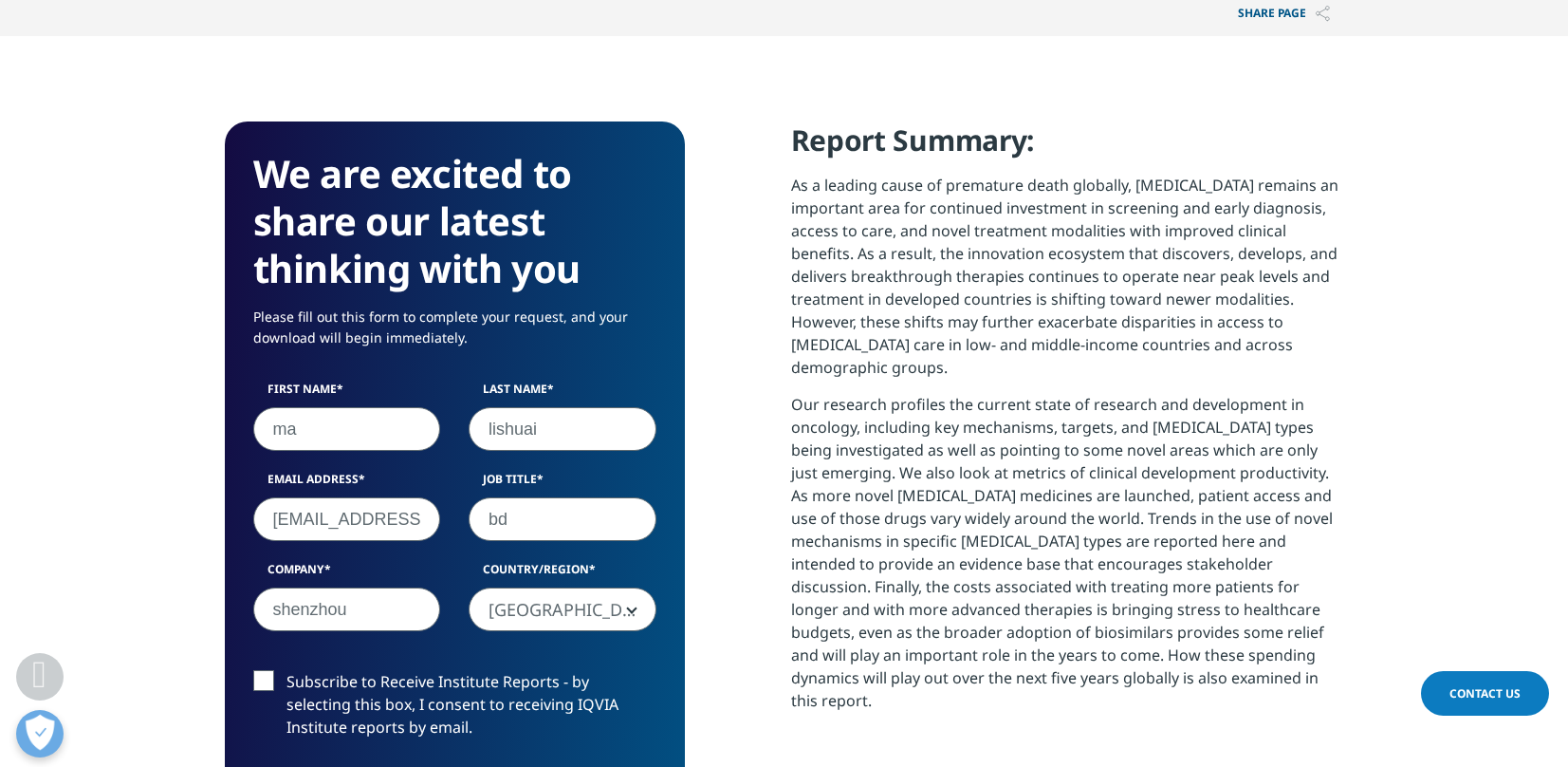
scroll to position [1077, 0]
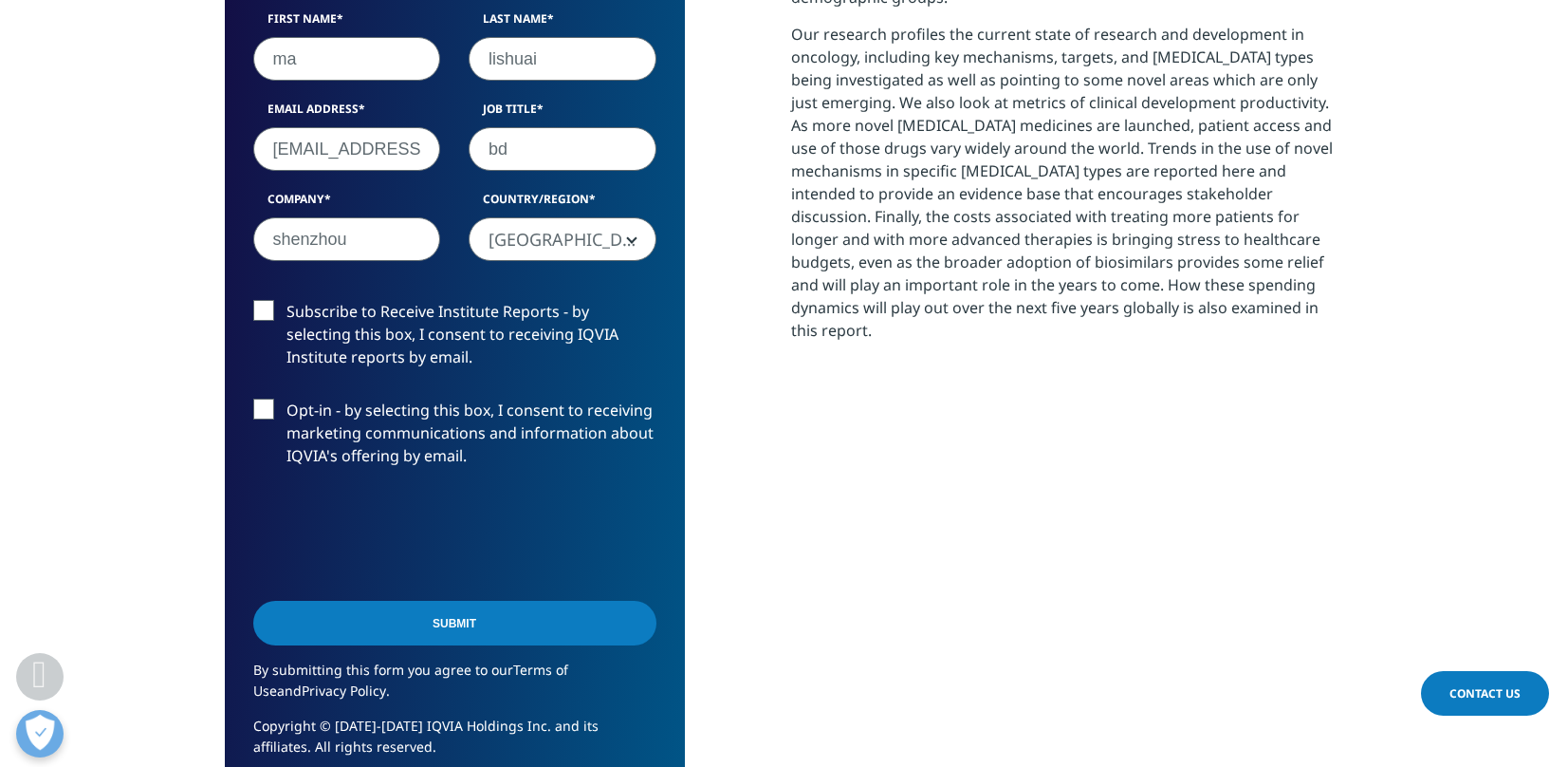
click at [415, 618] on input "Submit" at bounding box center [454, 623] width 403 height 44
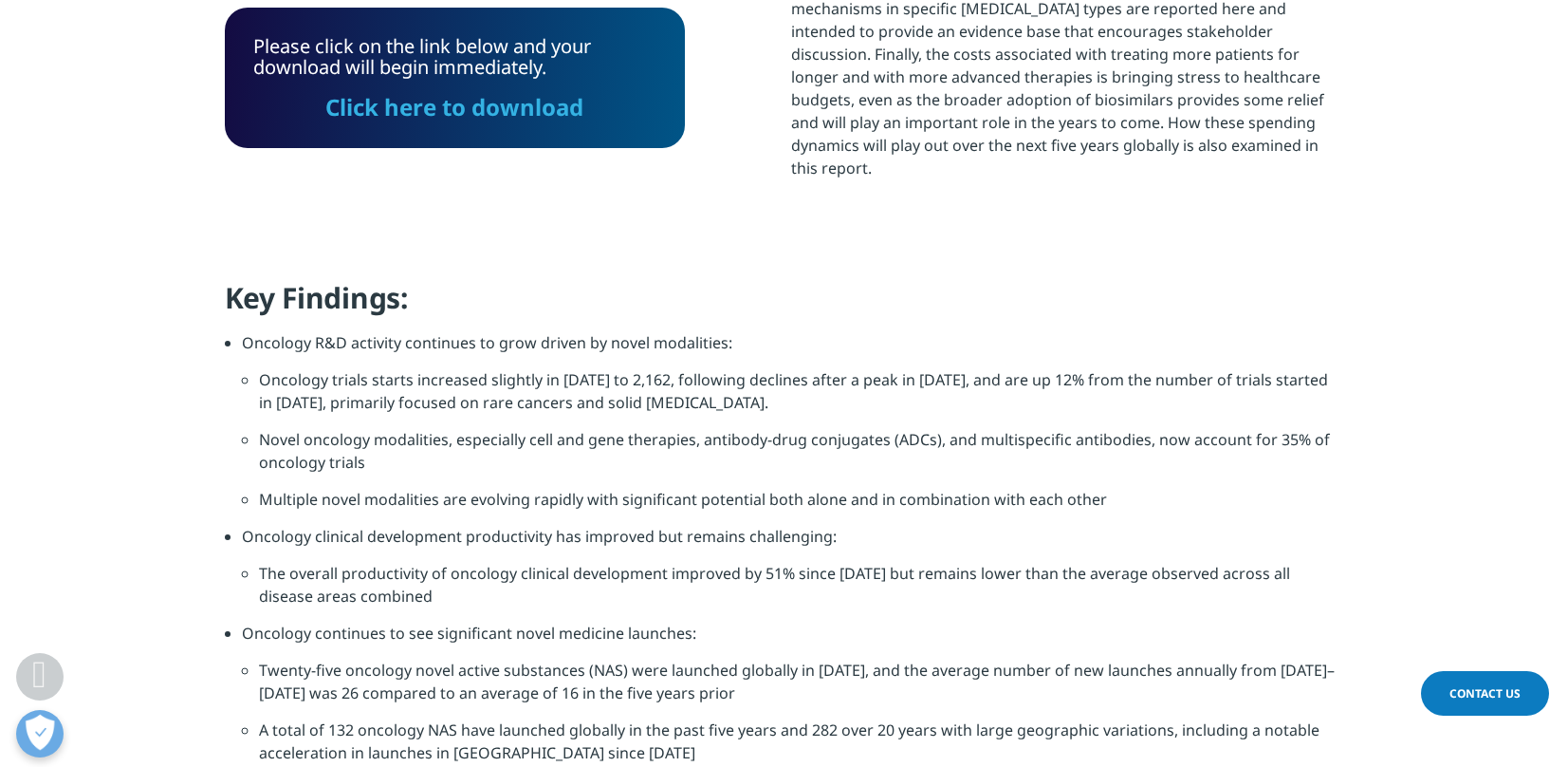
scroll to position [558, 1119]
click at [494, 108] on link "Click here to download" at bounding box center [454, 107] width 257 height 32
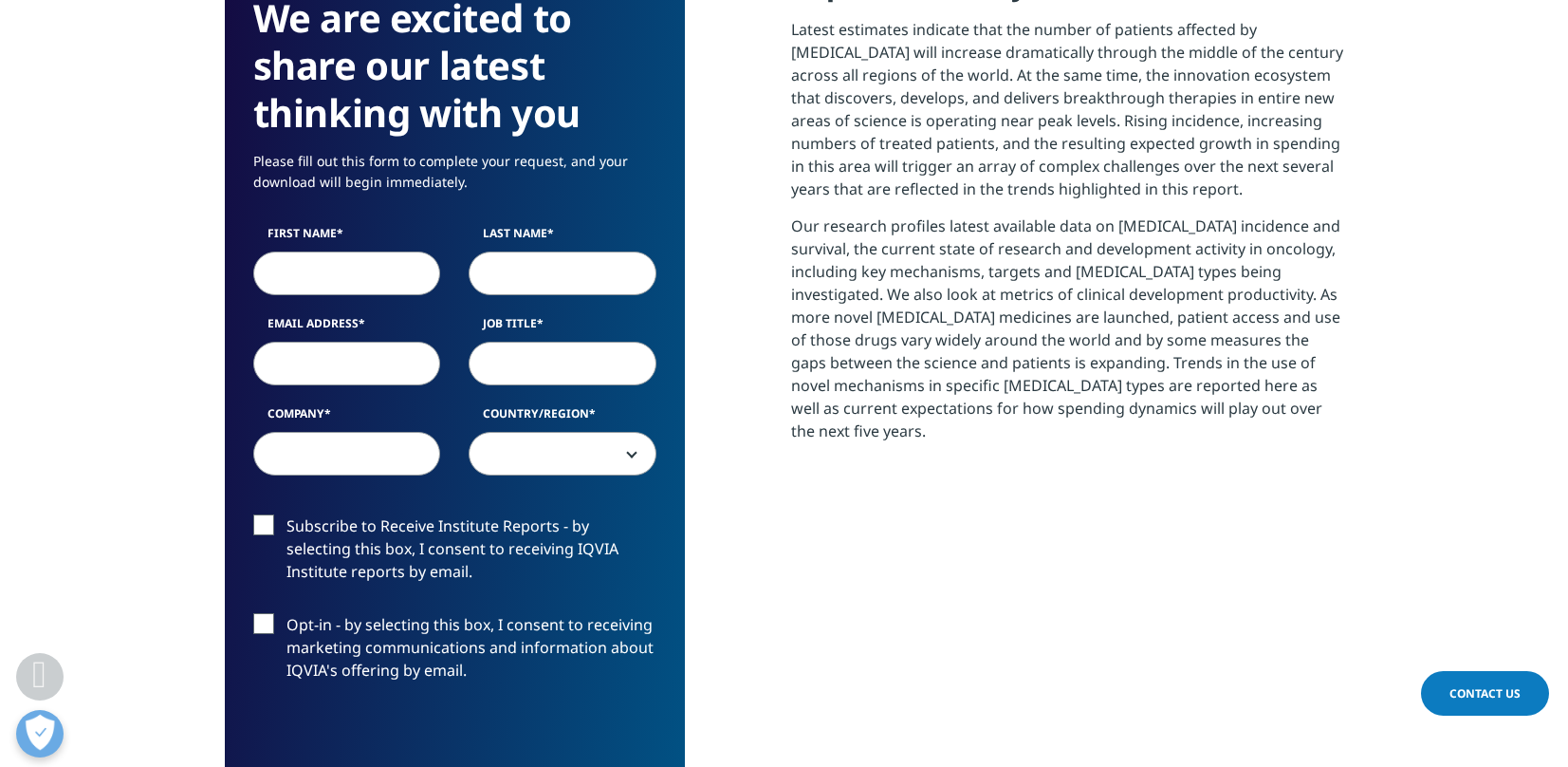
scroll to position [1012, 0]
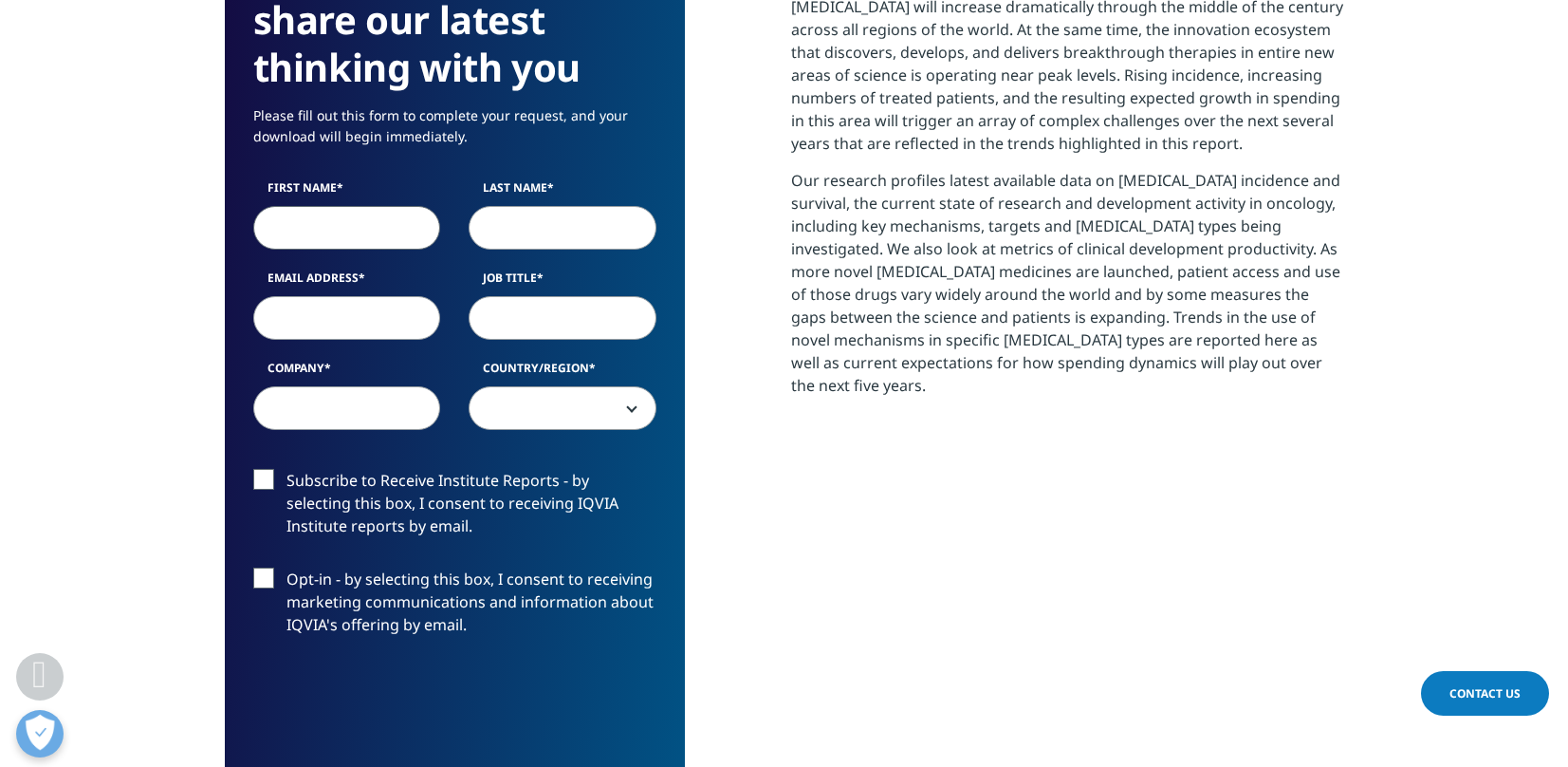
click at [327, 232] on input "First Name" at bounding box center [347, 227] width 187 height 43
type input "ma"
click at [534, 235] on input "Last Name" at bounding box center [562, 227] width 187 height 43
click at [351, 302] on input "Email Address" at bounding box center [347, 317] width 187 height 43
type input "mls65337392@163.com"
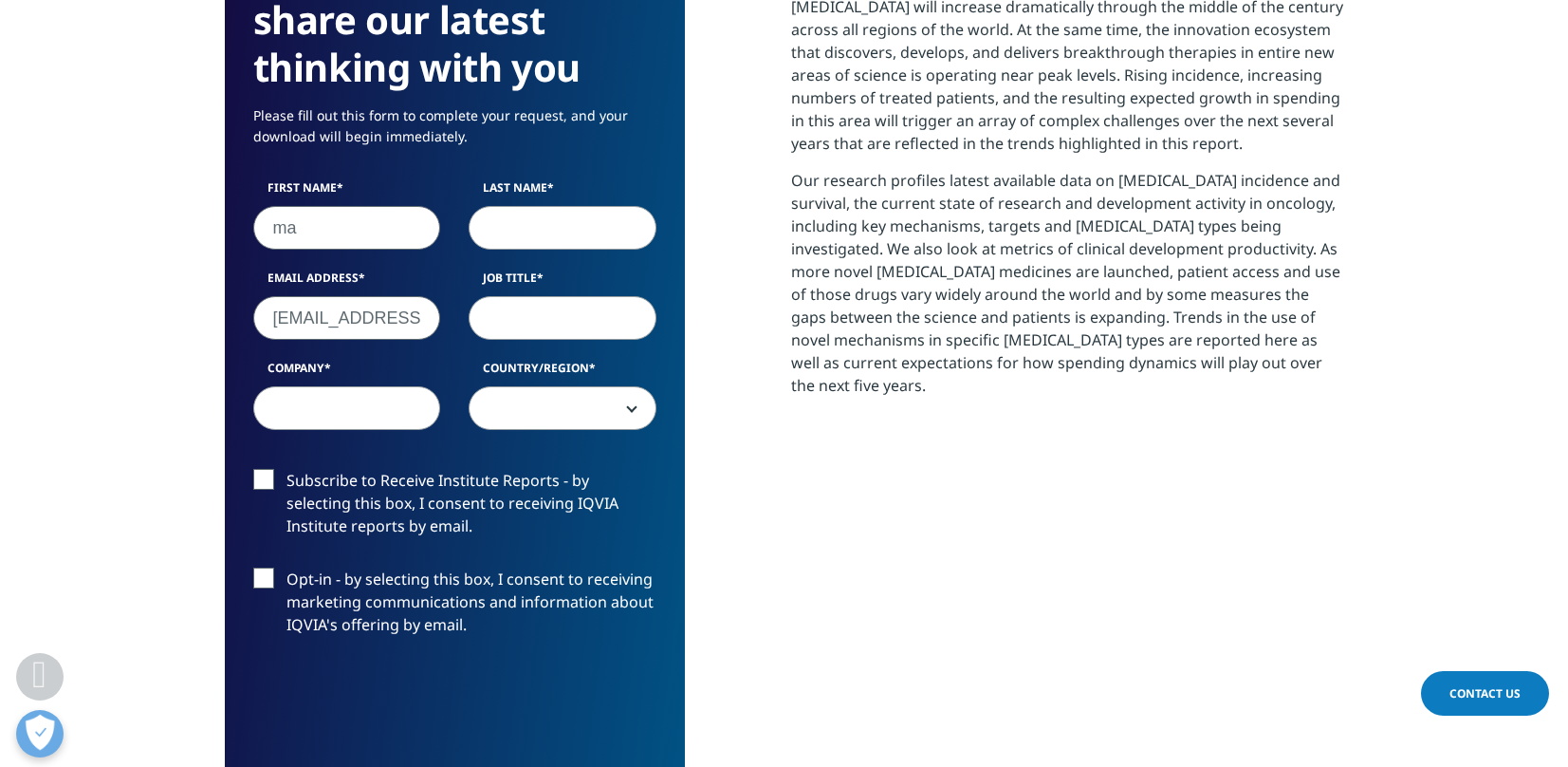
click at [527, 330] on input "Job Title" at bounding box center [562, 317] width 187 height 43
type input "bd"
click at [391, 413] on input "Company" at bounding box center [347, 408] width 187 height 43
type input "linuo"
drag, startPoint x: 364, startPoint y: 410, endPoint x: 199, endPoint y: 390, distance: 166.2
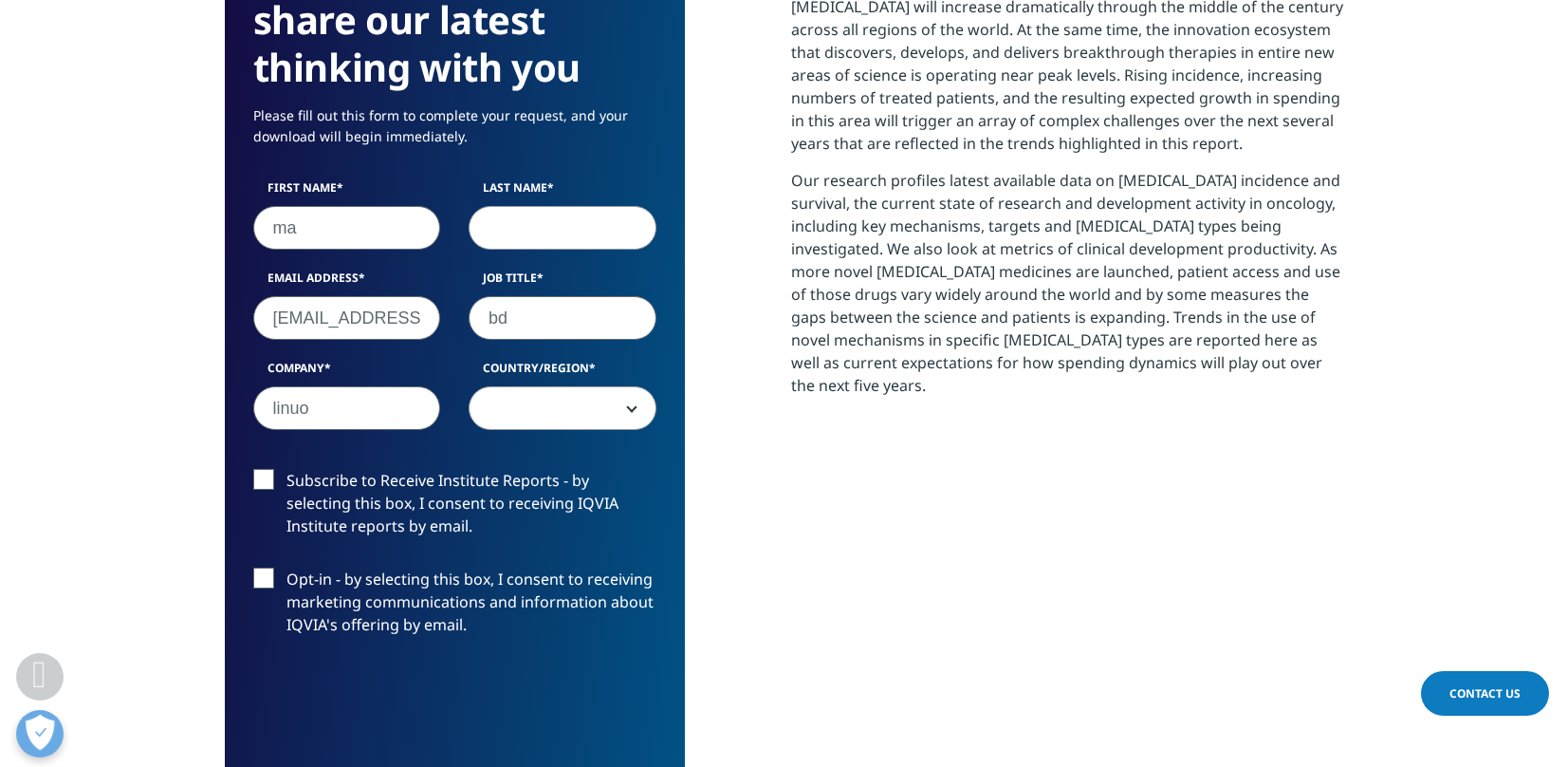
click at [199, 390] on section "We are excited to share our latest thinking with you Please fill out this form …" at bounding box center [784, 444] width 1568 height 1219
click at [356, 406] on input "Company" at bounding box center [347, 408] width 187 height 43
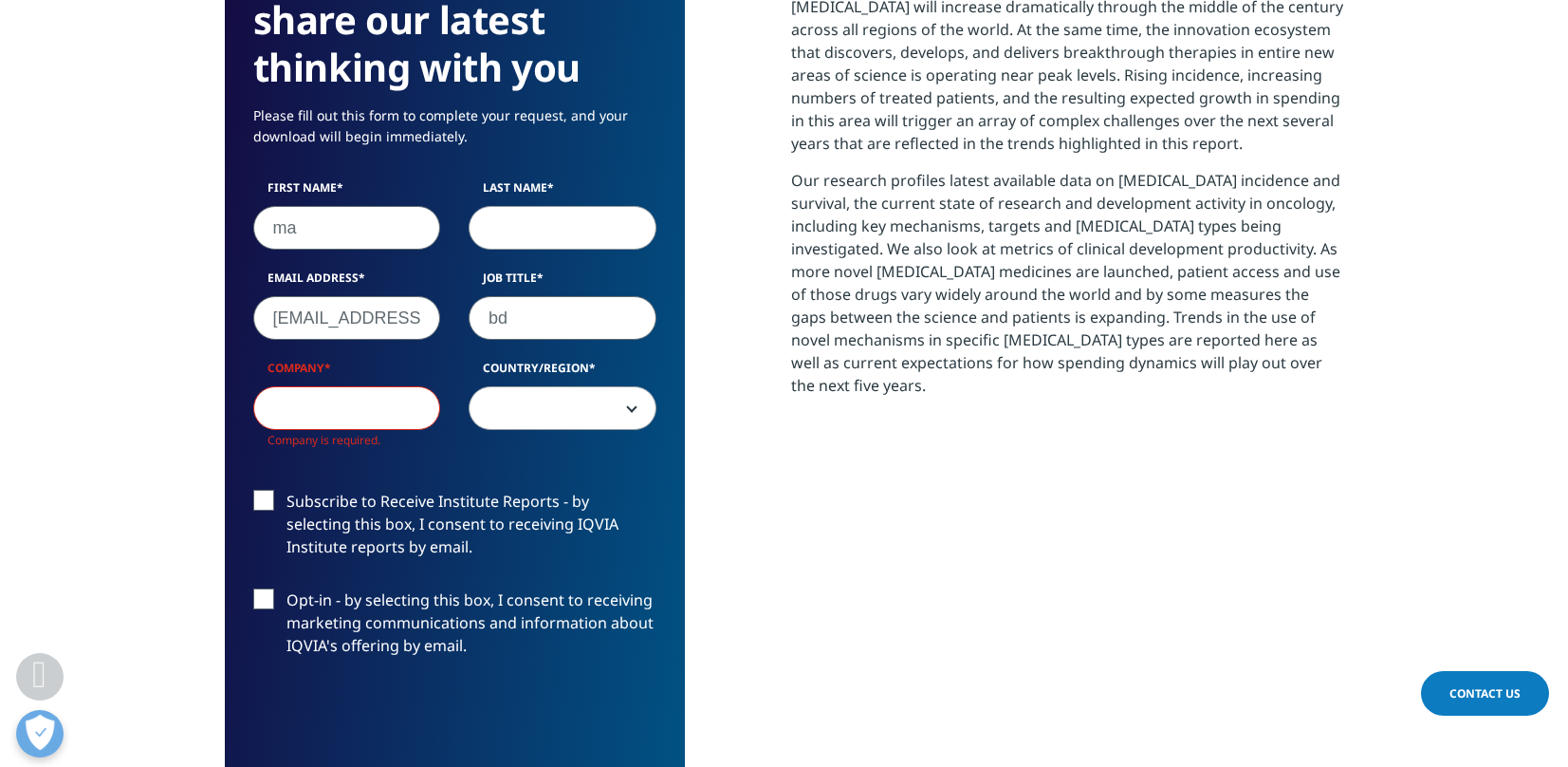
type input "shenzhou"
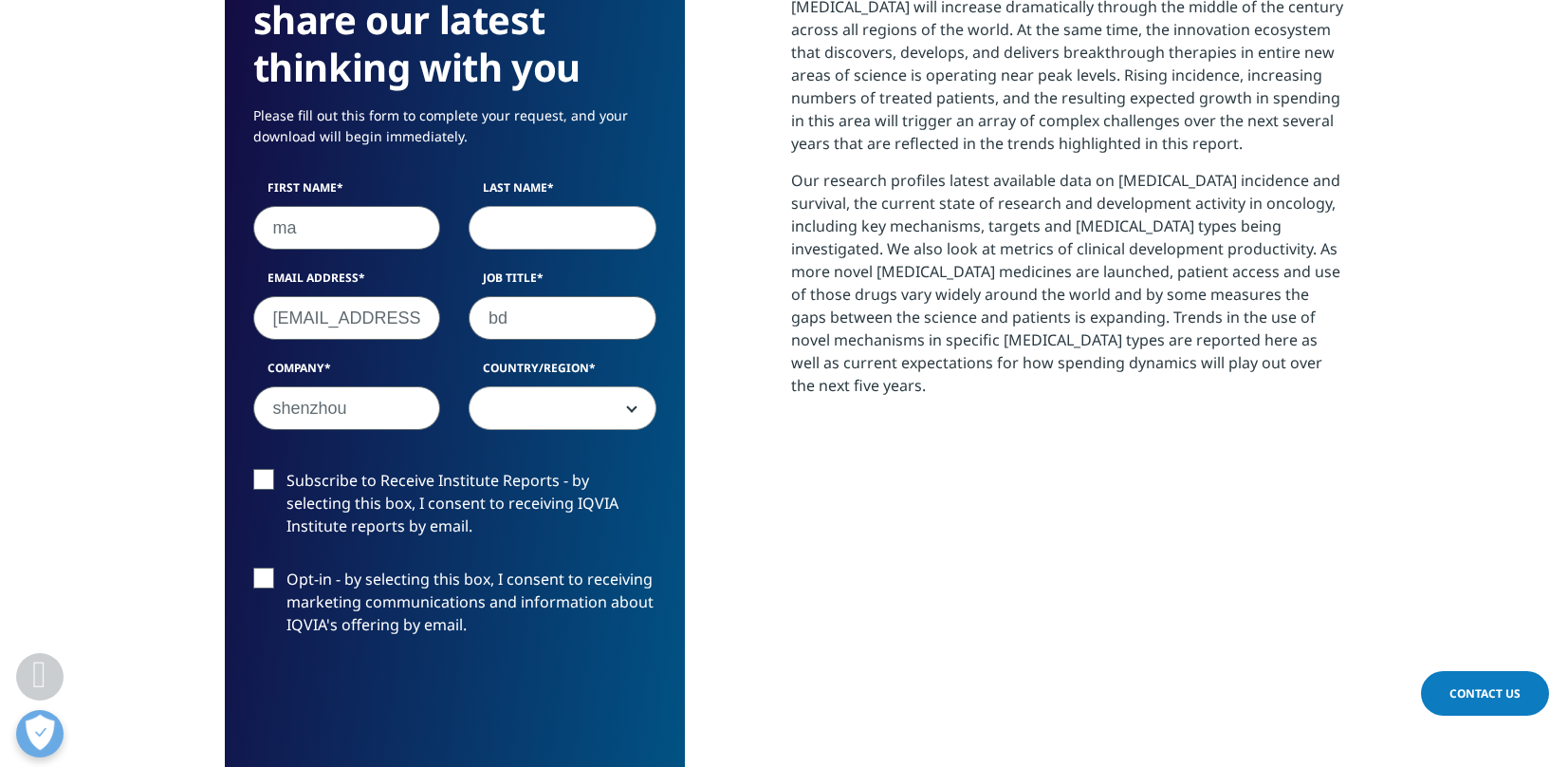
scroll to position [1049, 1119]
click at [539, 408] on span at bounding box center [562, 408] width 185 height 43
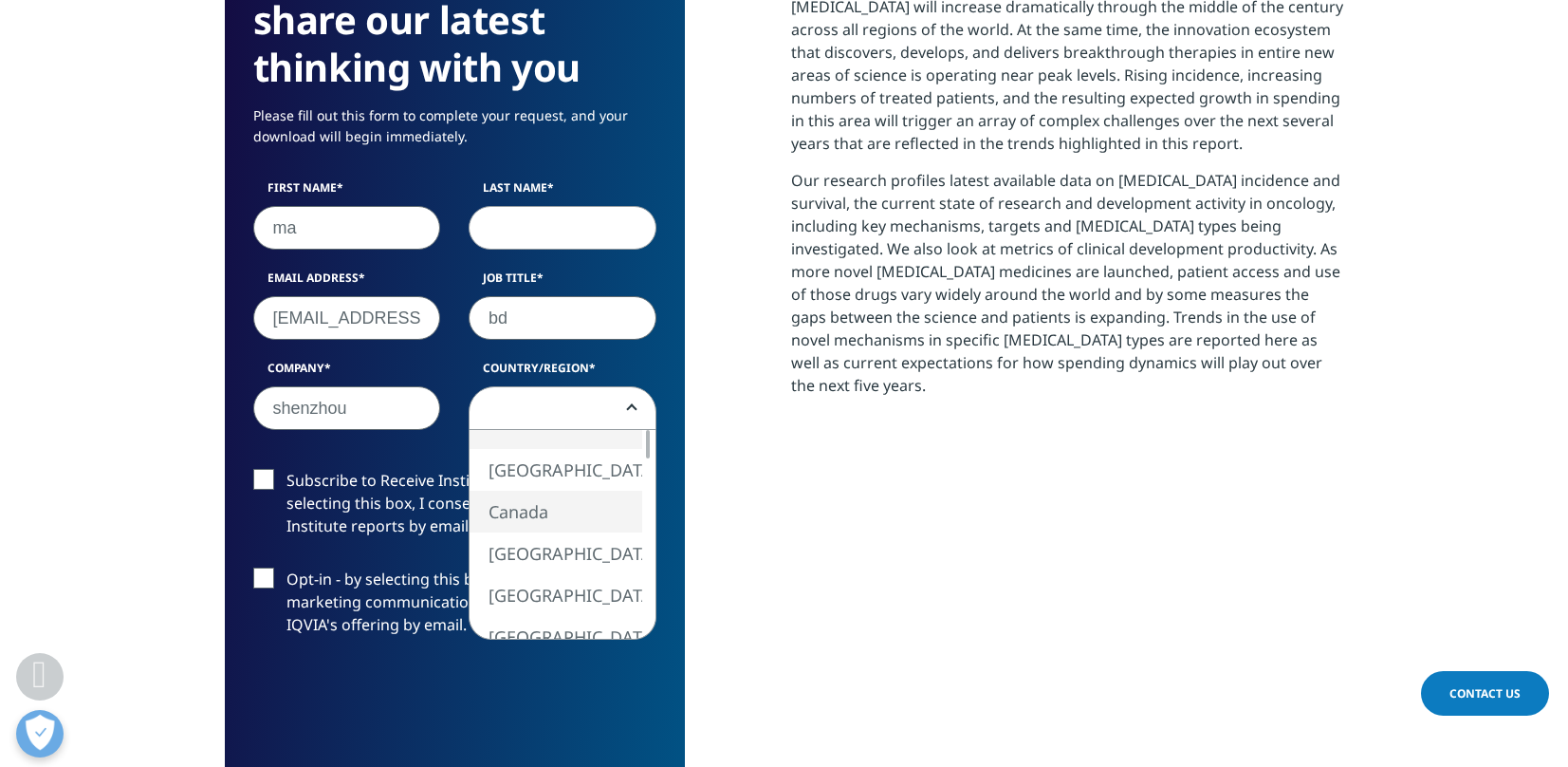
select select "[GEOGRAPHIC_DATA]"
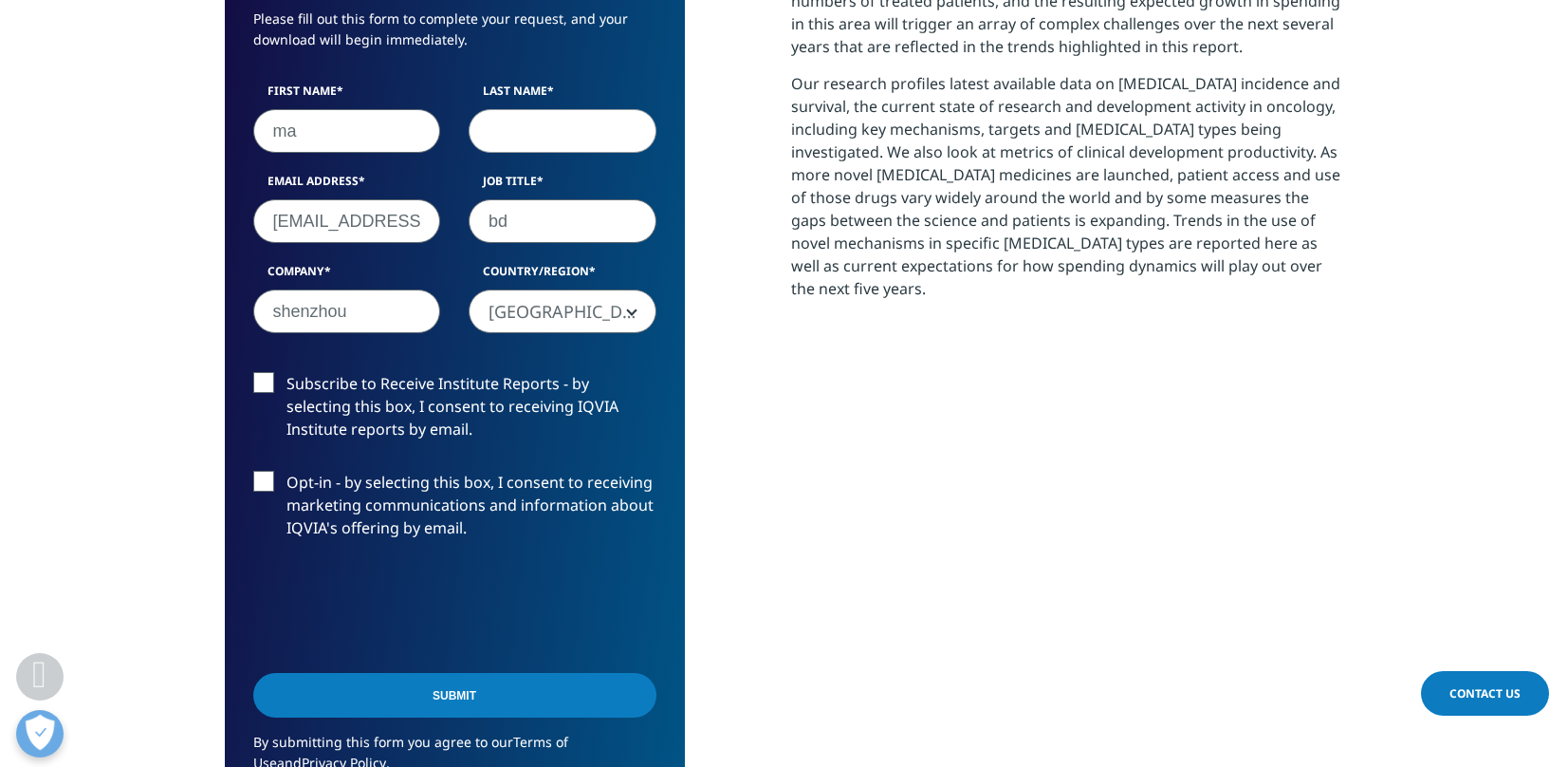
scroll to position [1121, 0]
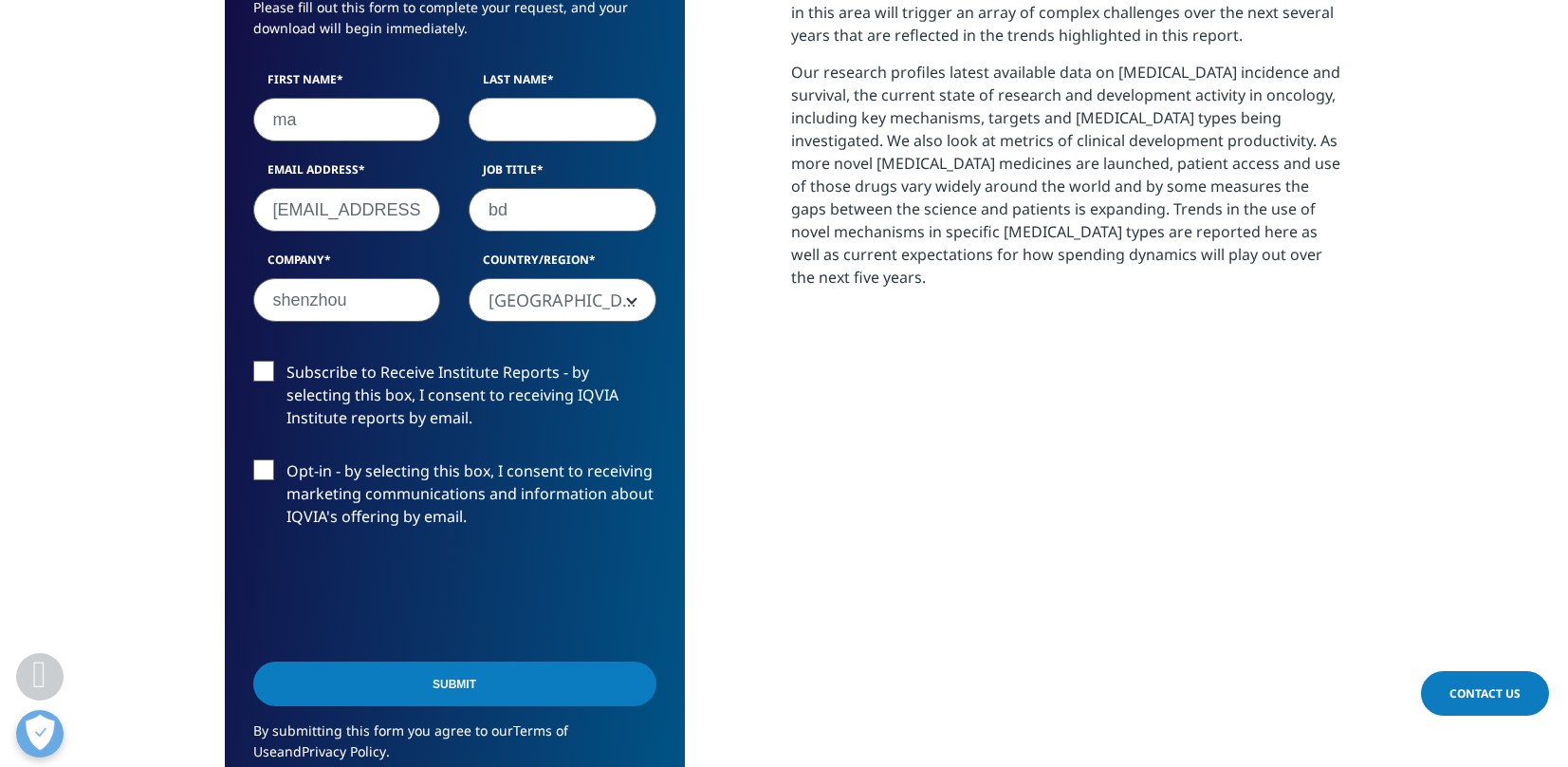
click at [496, 690] on input "Submit" at bounding box center [454, 683] width 403 height 44
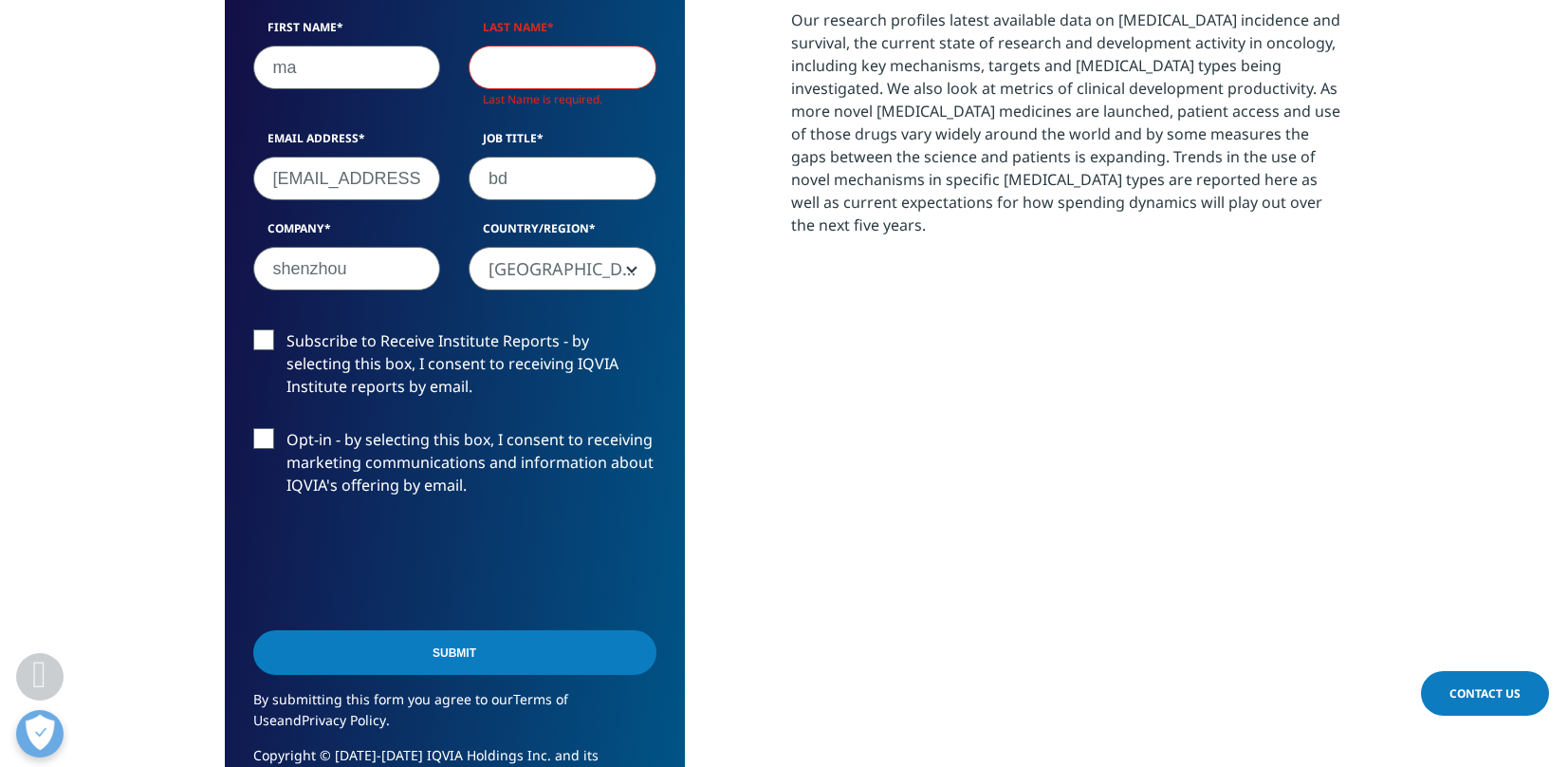
scroll to position [1287, 0]
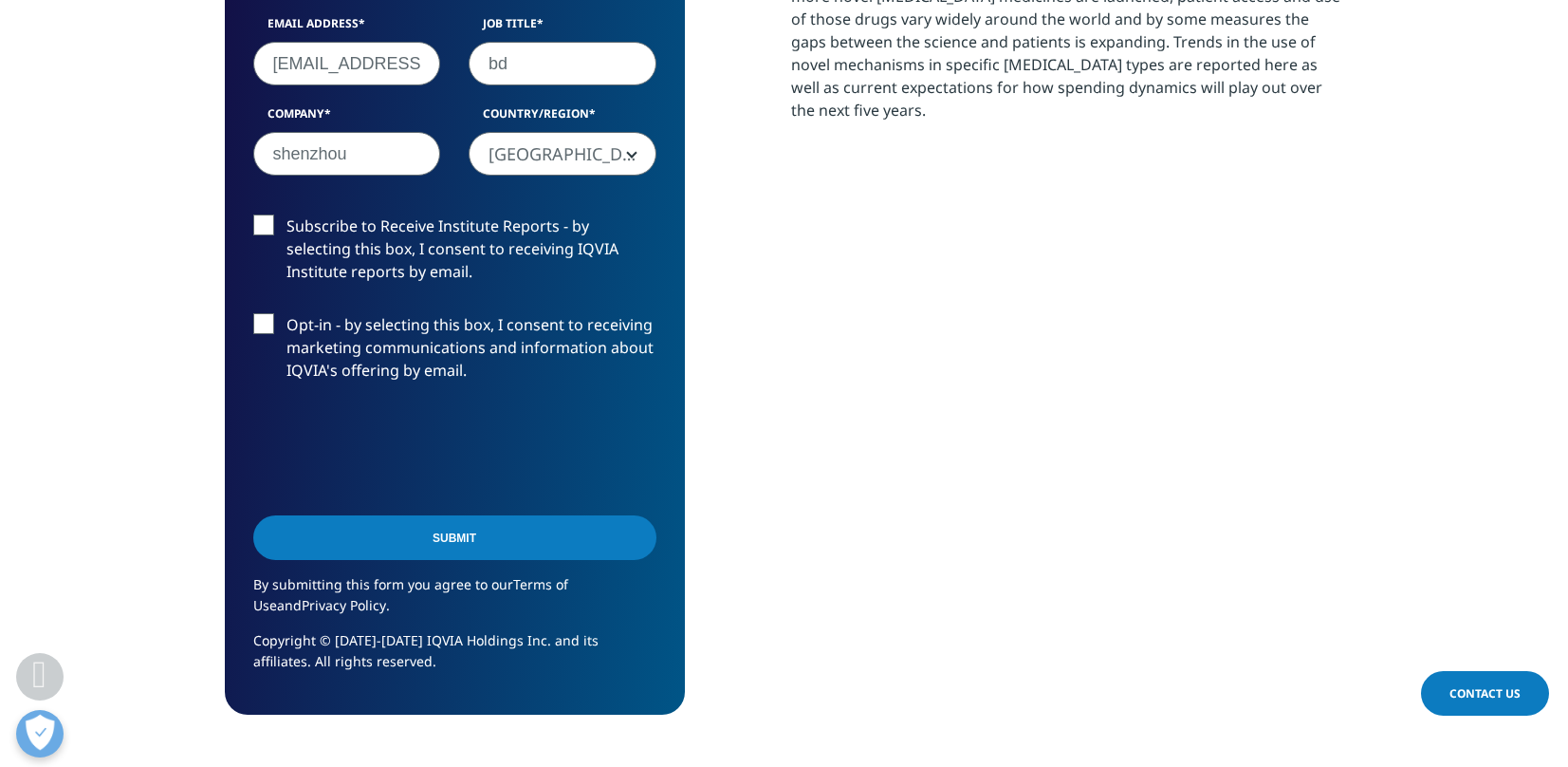
click at [474, 548] on input "Submit" at bounding box center [454, 537] width 403 height 44
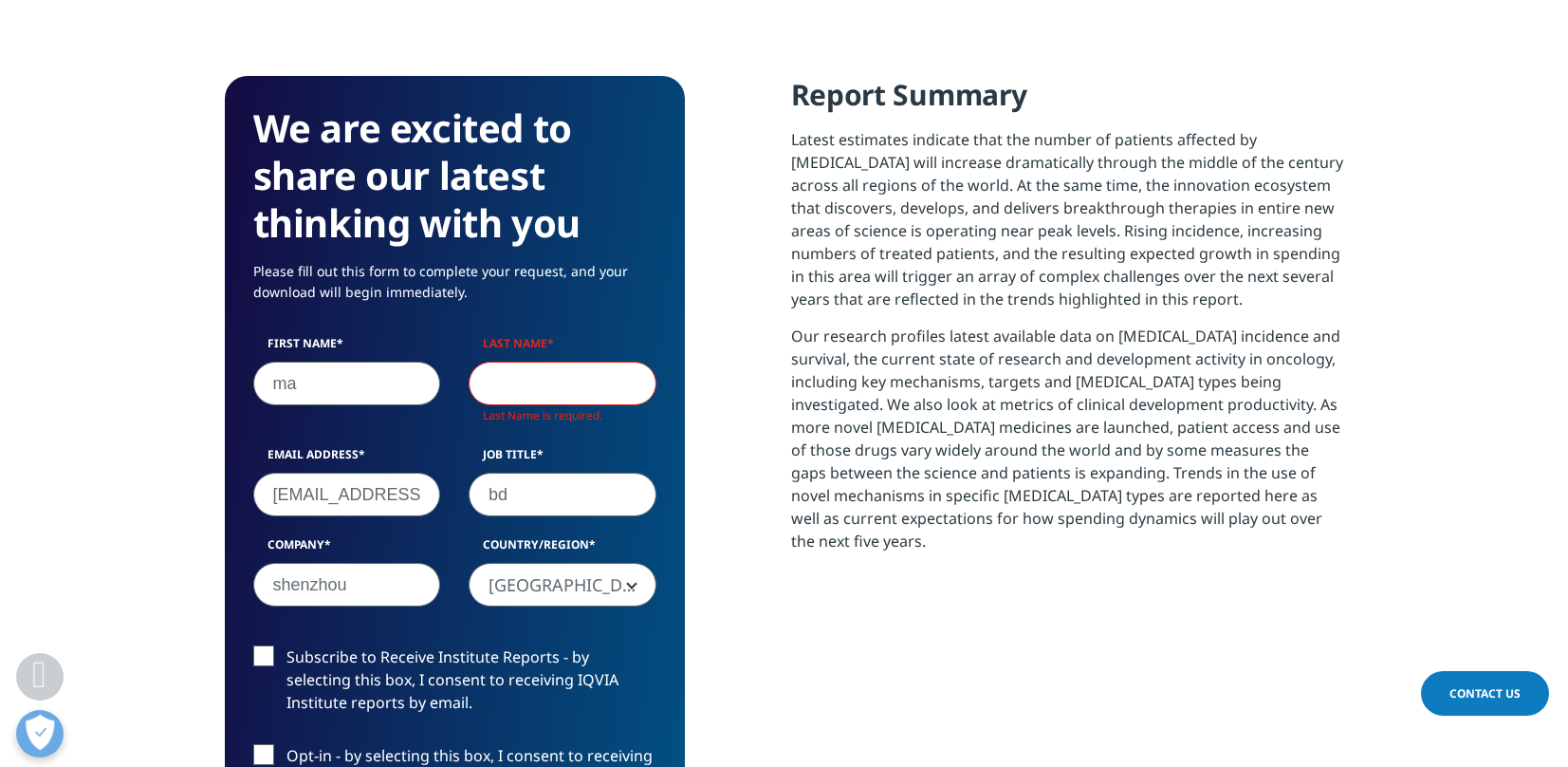
click at [522, 378] on input "Last Name" at bounding box center [562, 383] width 187 height 43
type input "lishuai"
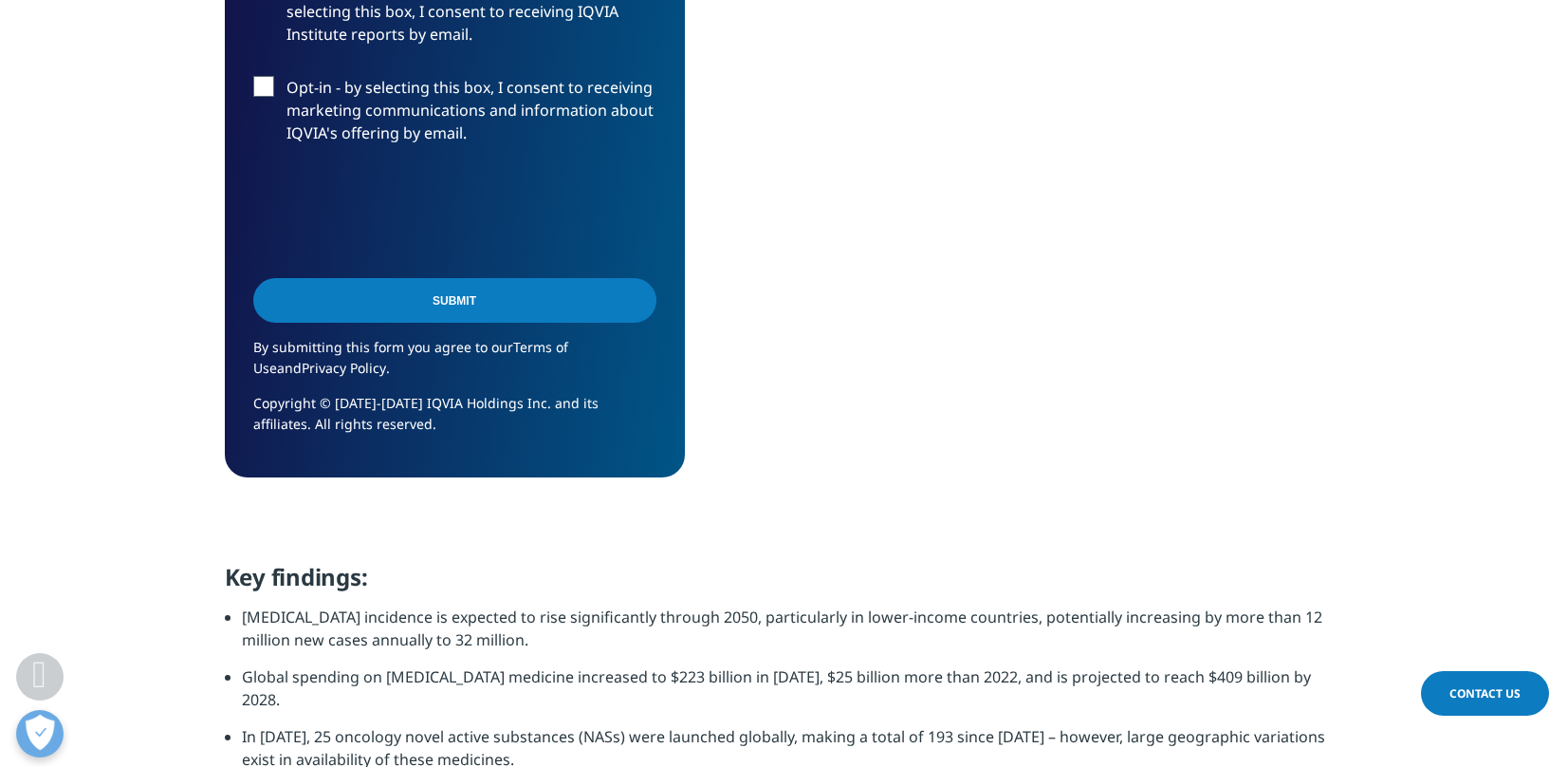
click at [469, 309] on input "Submit" at bounding box center [454, 300] width 403 height 44
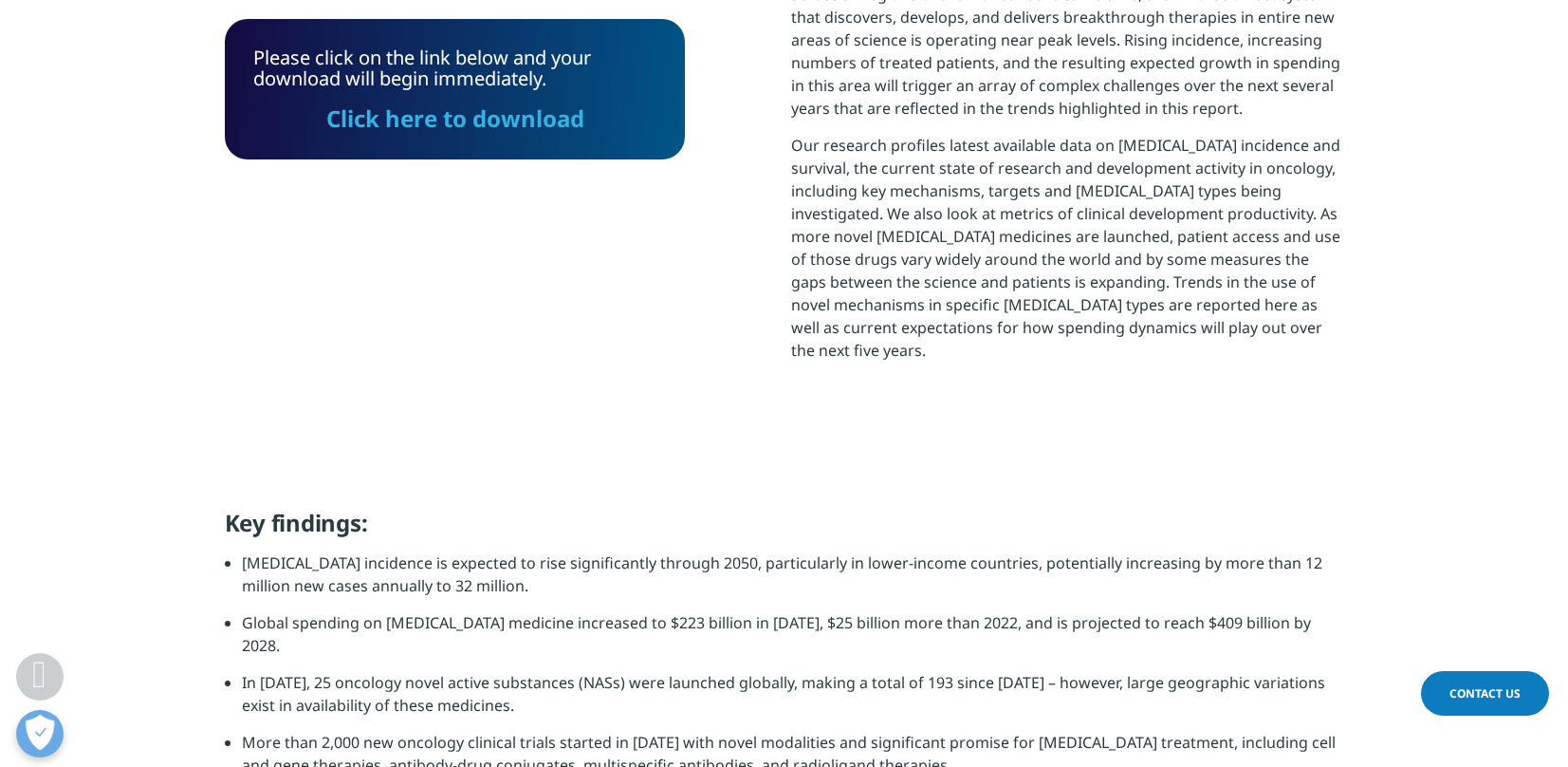
scroll to position [1039, 0]
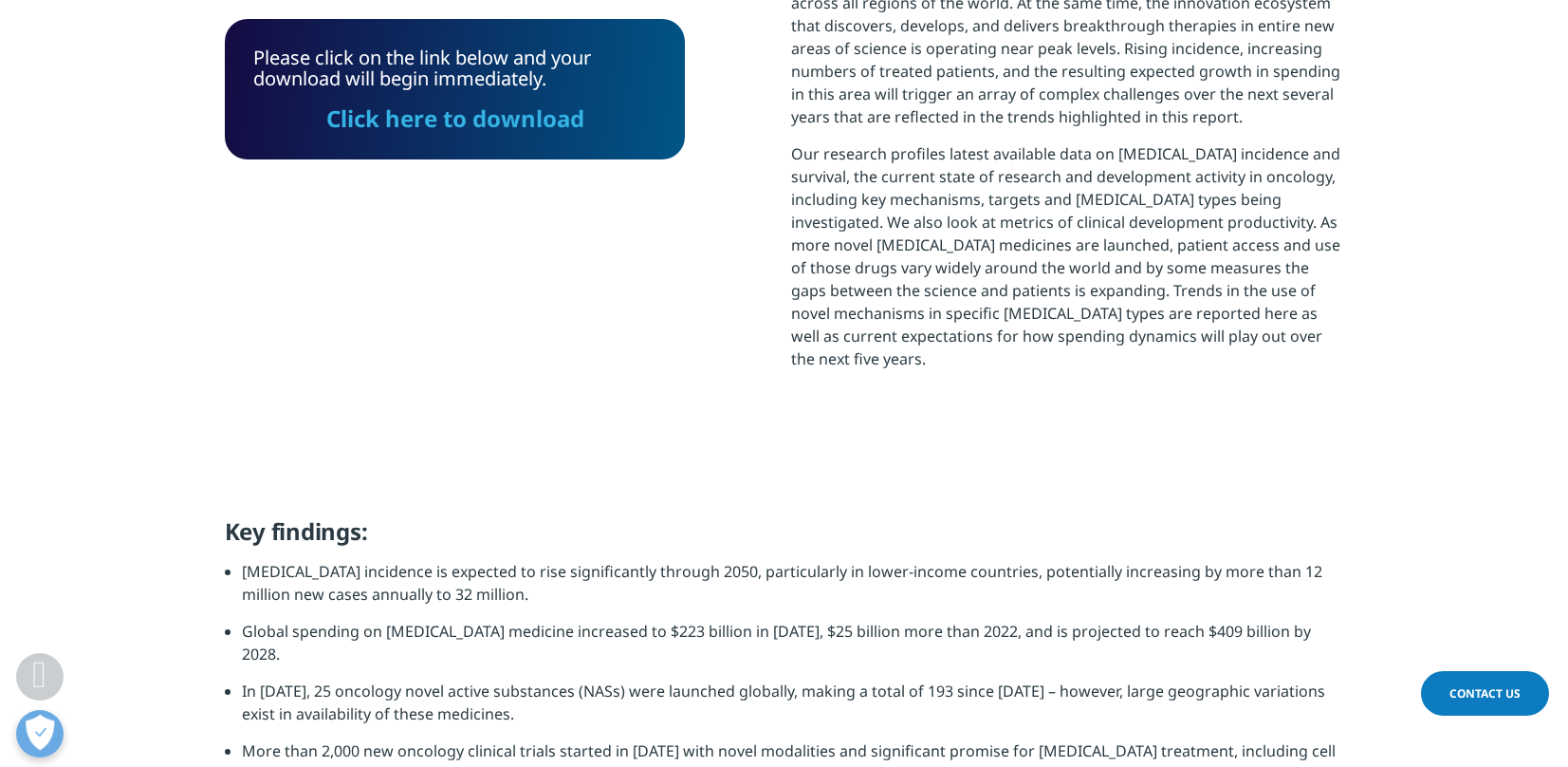
click at [542, 130] on link "Click here to download" at bounding box center [455, 118] width 257 height 32
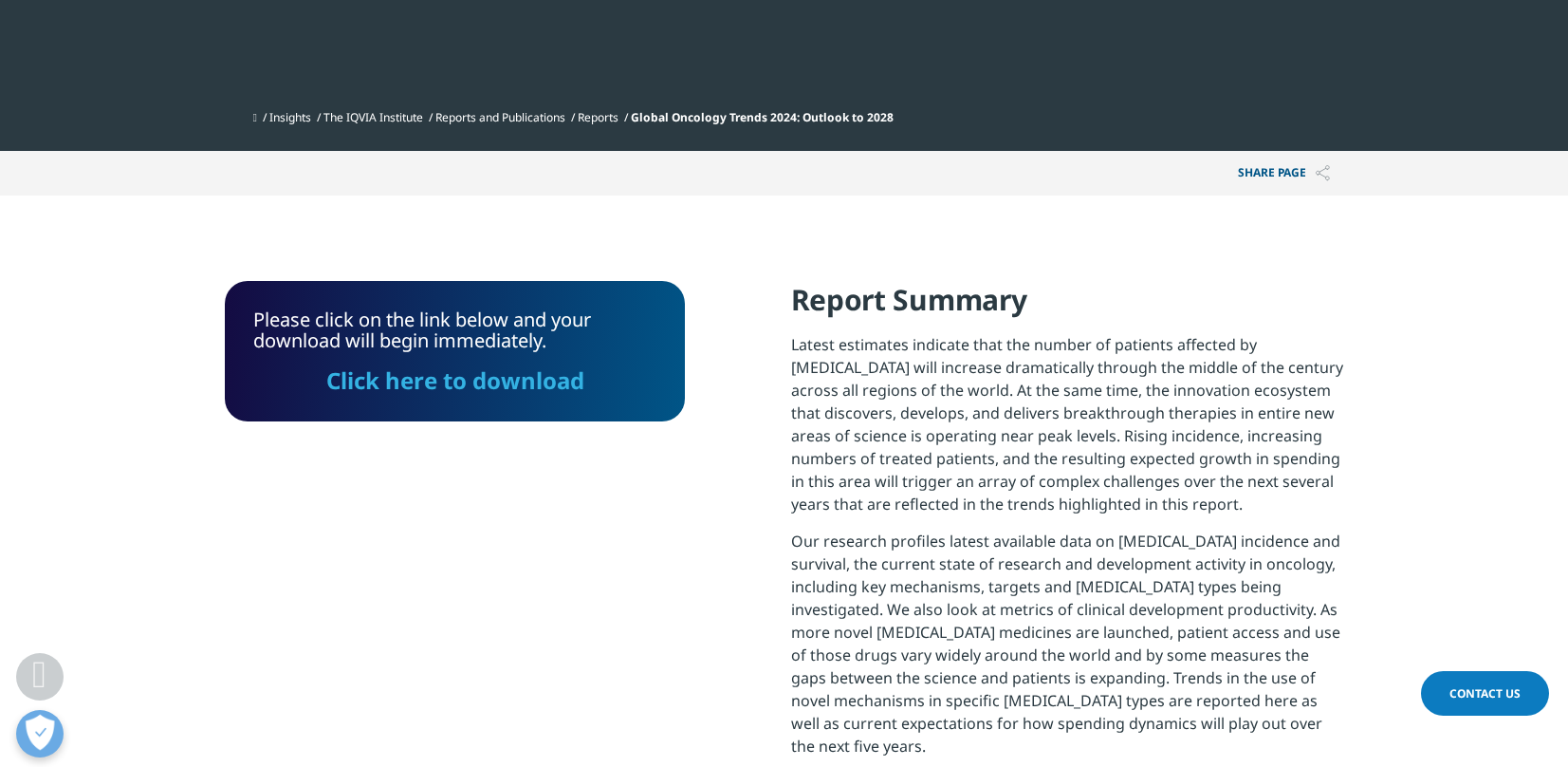
click at [575, 382] on link "Click here to download" at bounding box center [454, 380] width 257 height 32
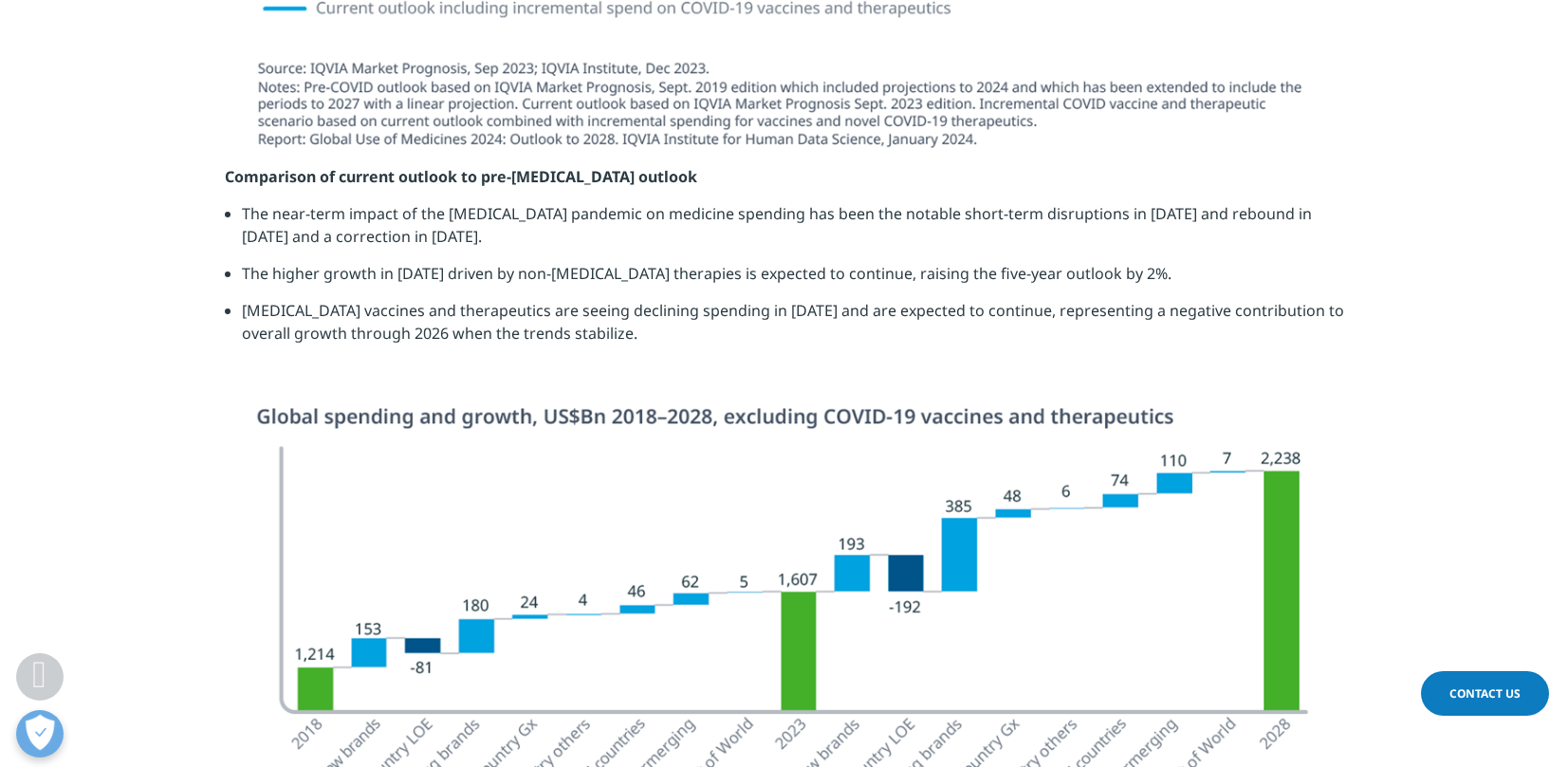
scroll to position [4659, 0]
